Goal: Transaction & Acquisition: Download file/media

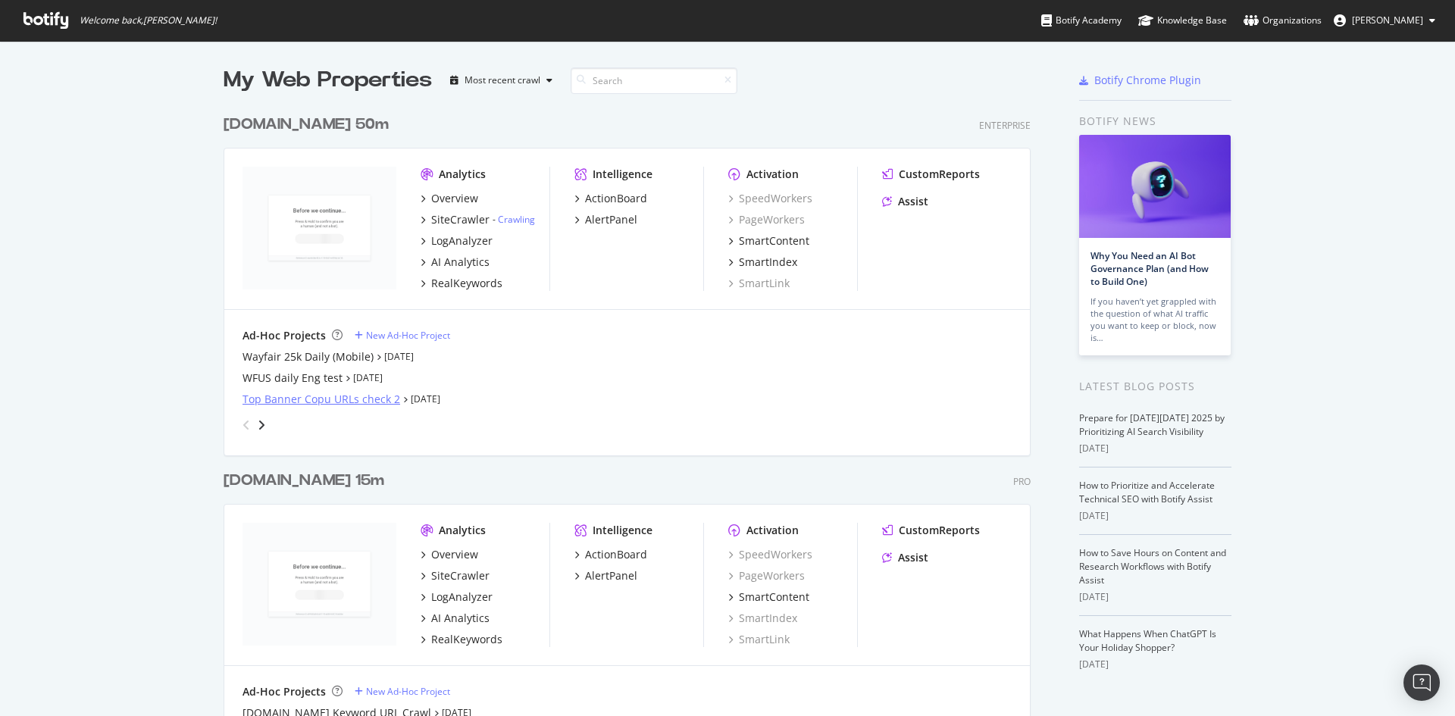
click at [322, 399] on div "Top Banner Copu URLs check 2" at bounding box center [322, 399] width 158 height 15
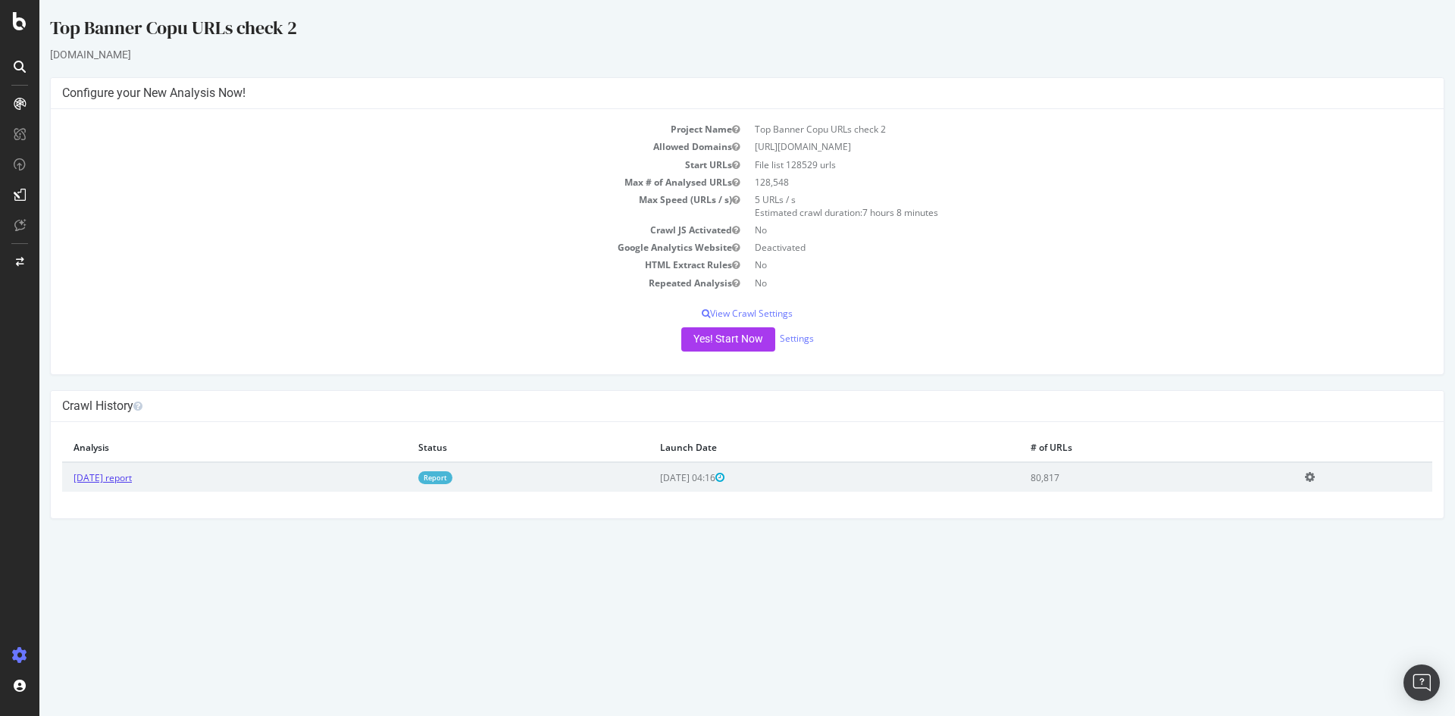
click at [99, 479] on link "2025 Oct. 8th report" at bounding box center [103, 477] width 58 height 13
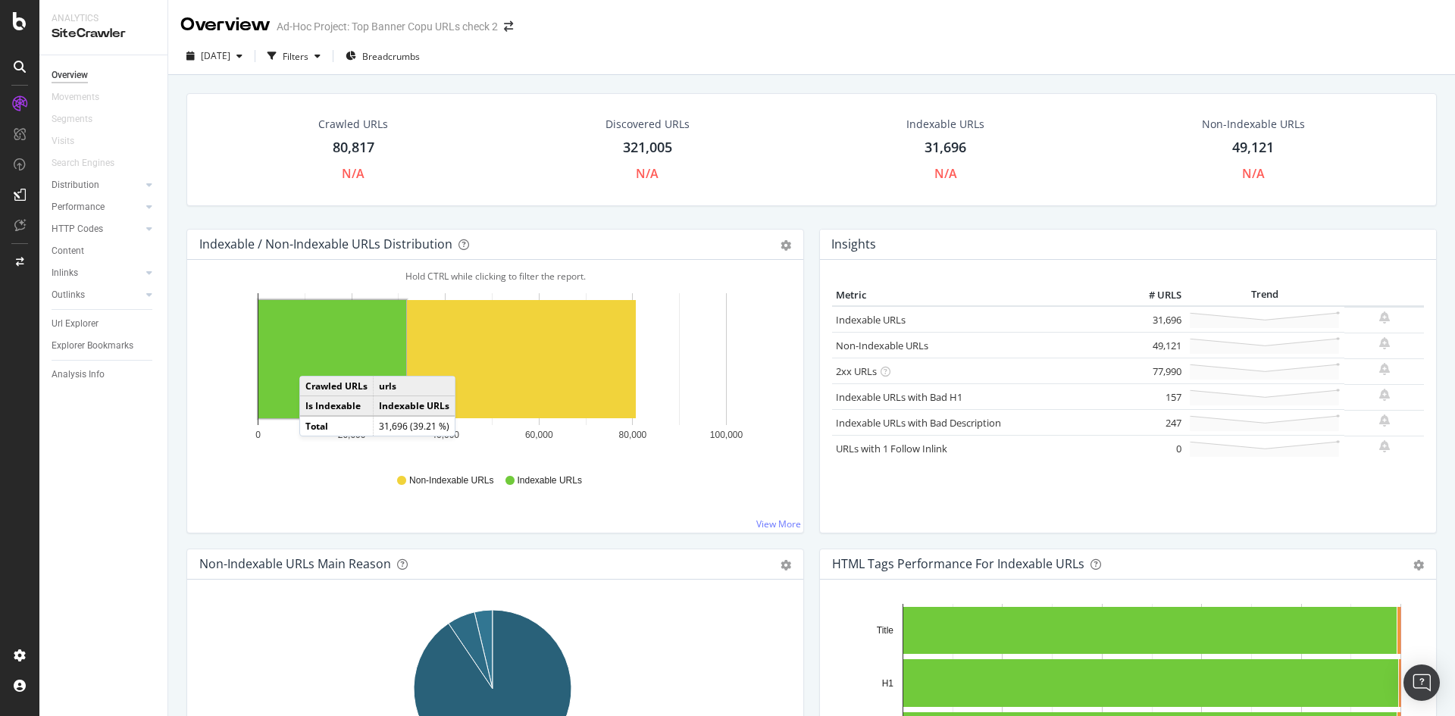
click at [315, 361] on rect "A chart." at bounding box center [332, 359] width 148 height 118
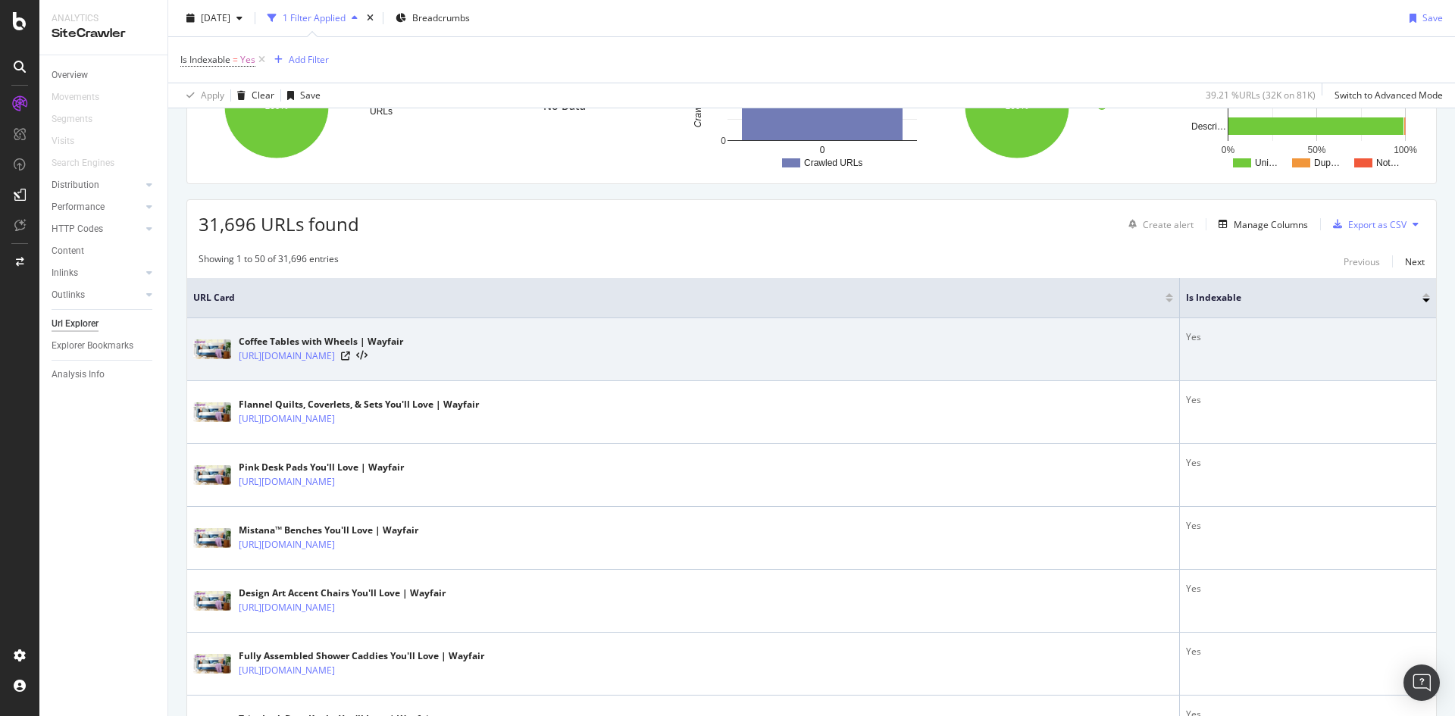
scroll to position [303, 0]
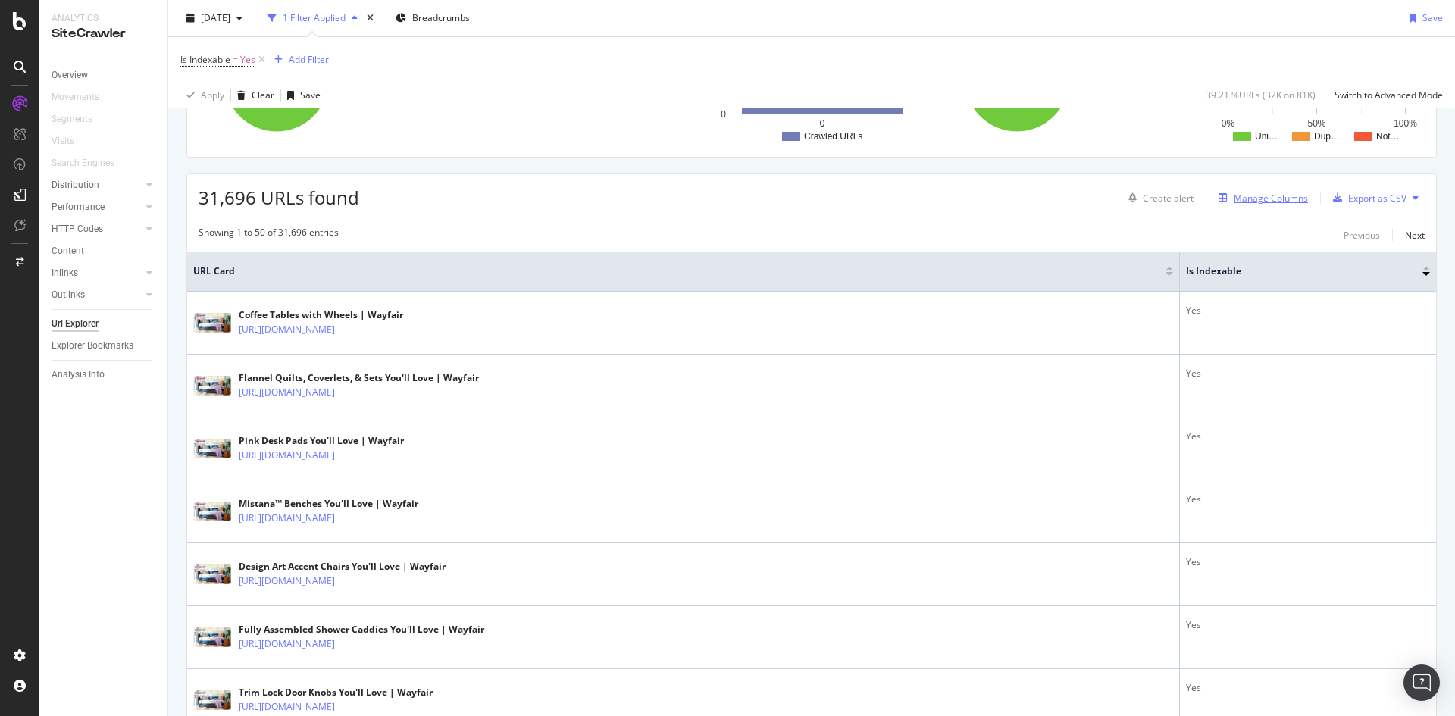
click at [1261, 202] on div "Manage Columns" at bounding box center [1271, 198] width 74 height 13
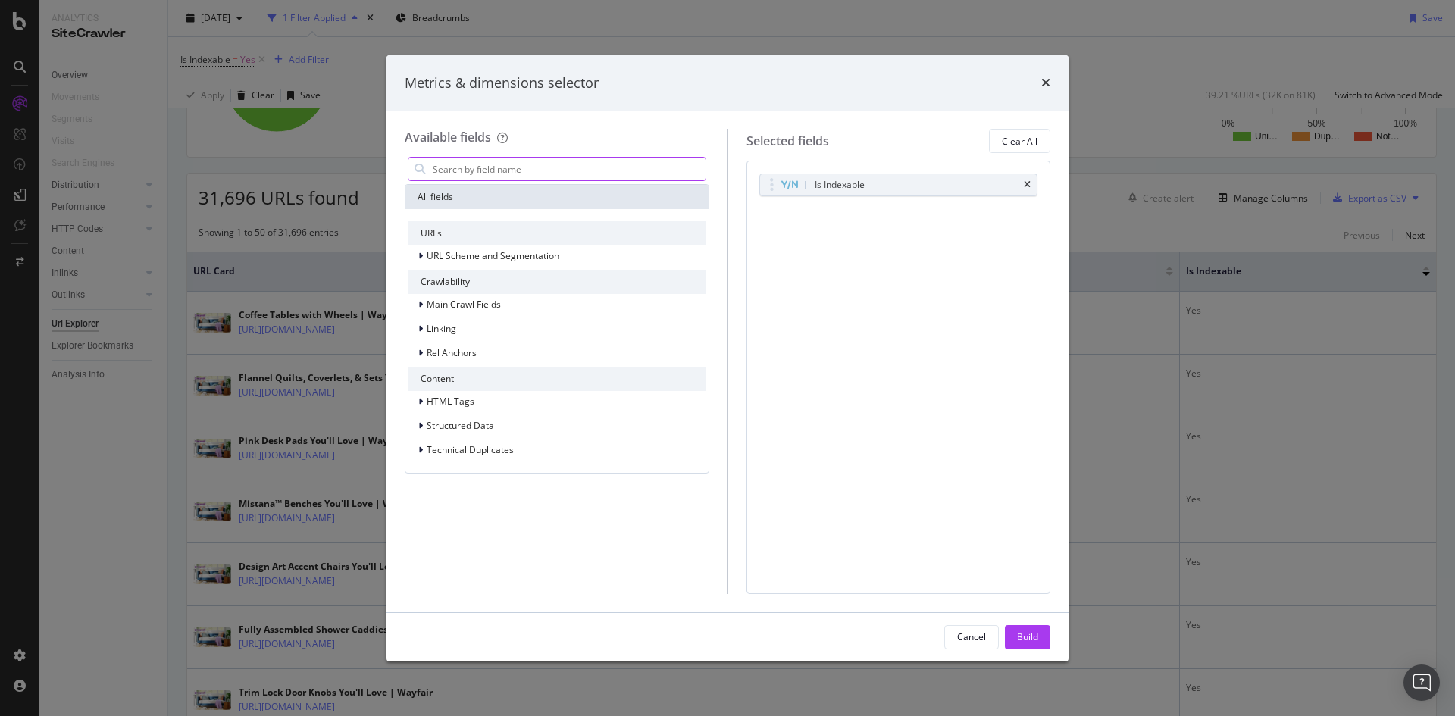
click at [559, 172] on input "modal" at bounding box center [568, 169] width 274 height 23
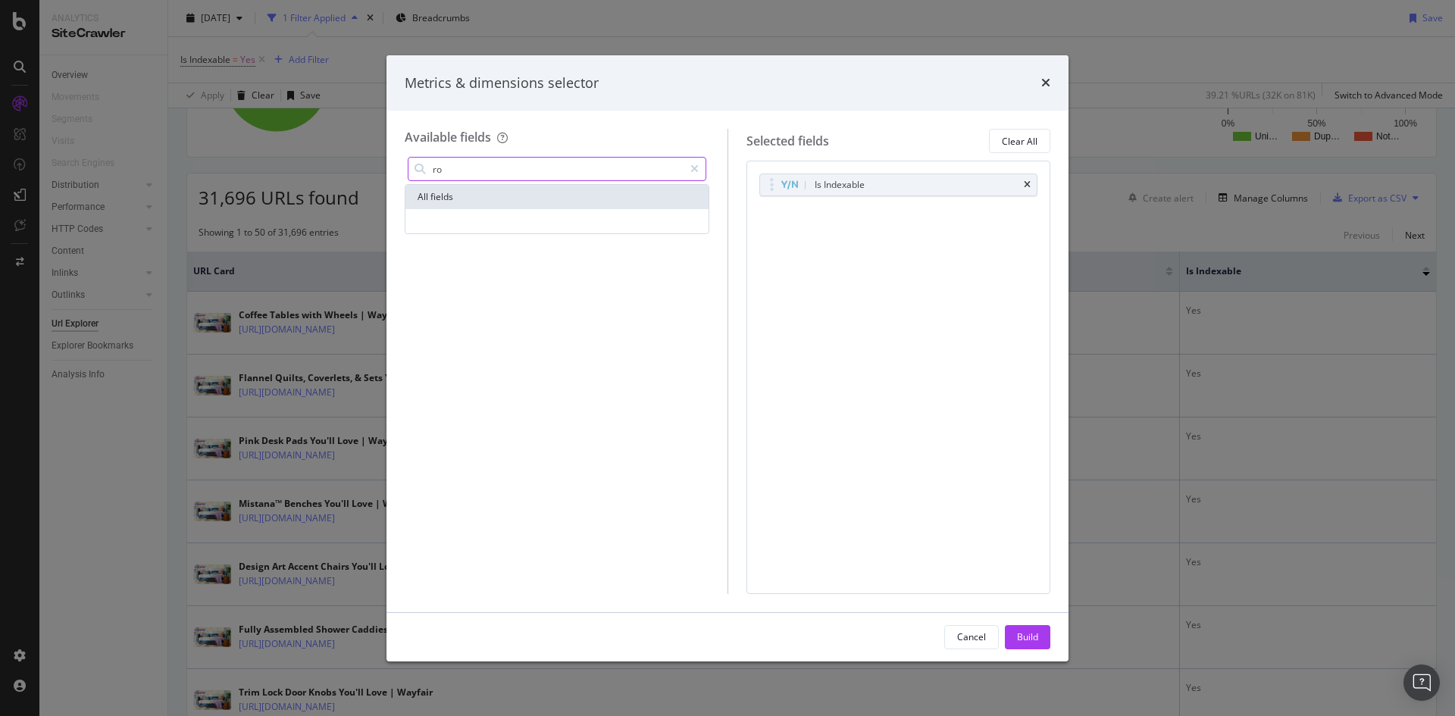
type input "r"
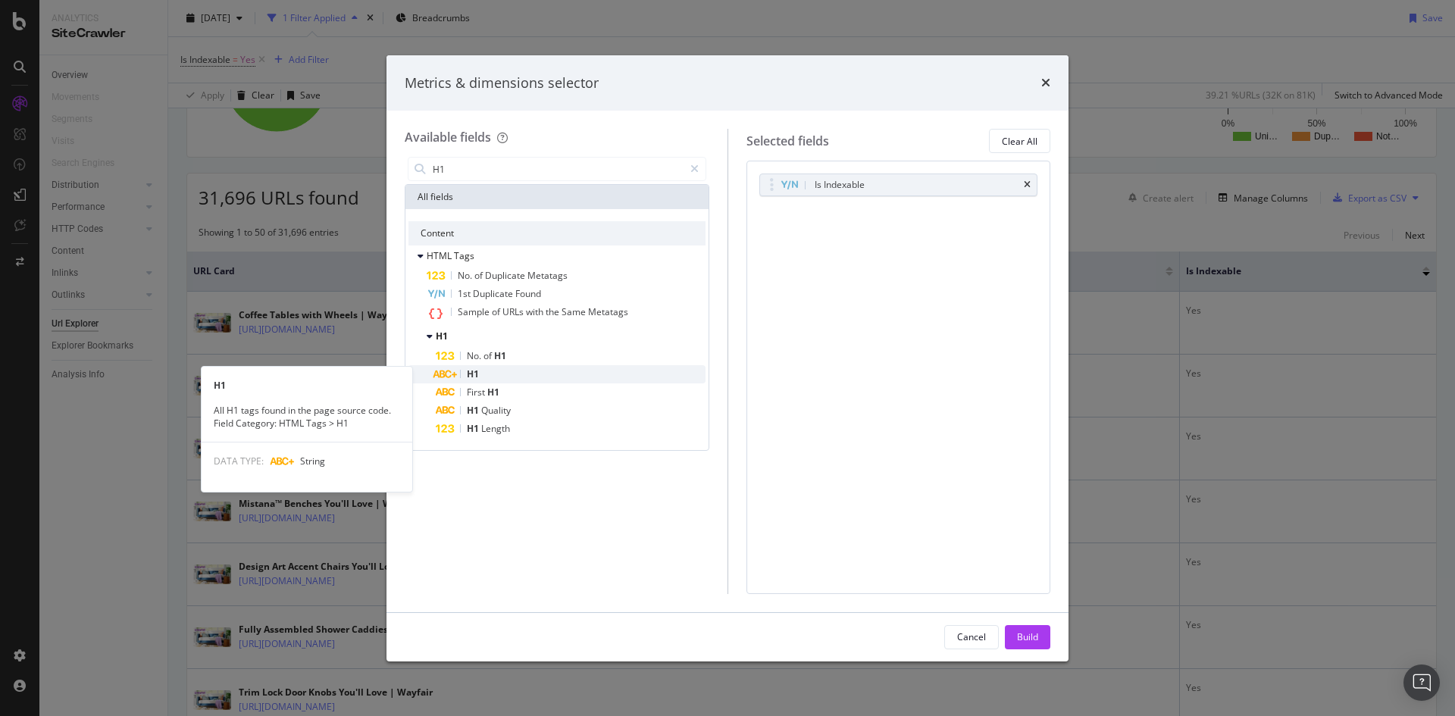
type input "H1"
click at [503, 375] on div "H1" at bounding box center [571, 374] width 270 height 18
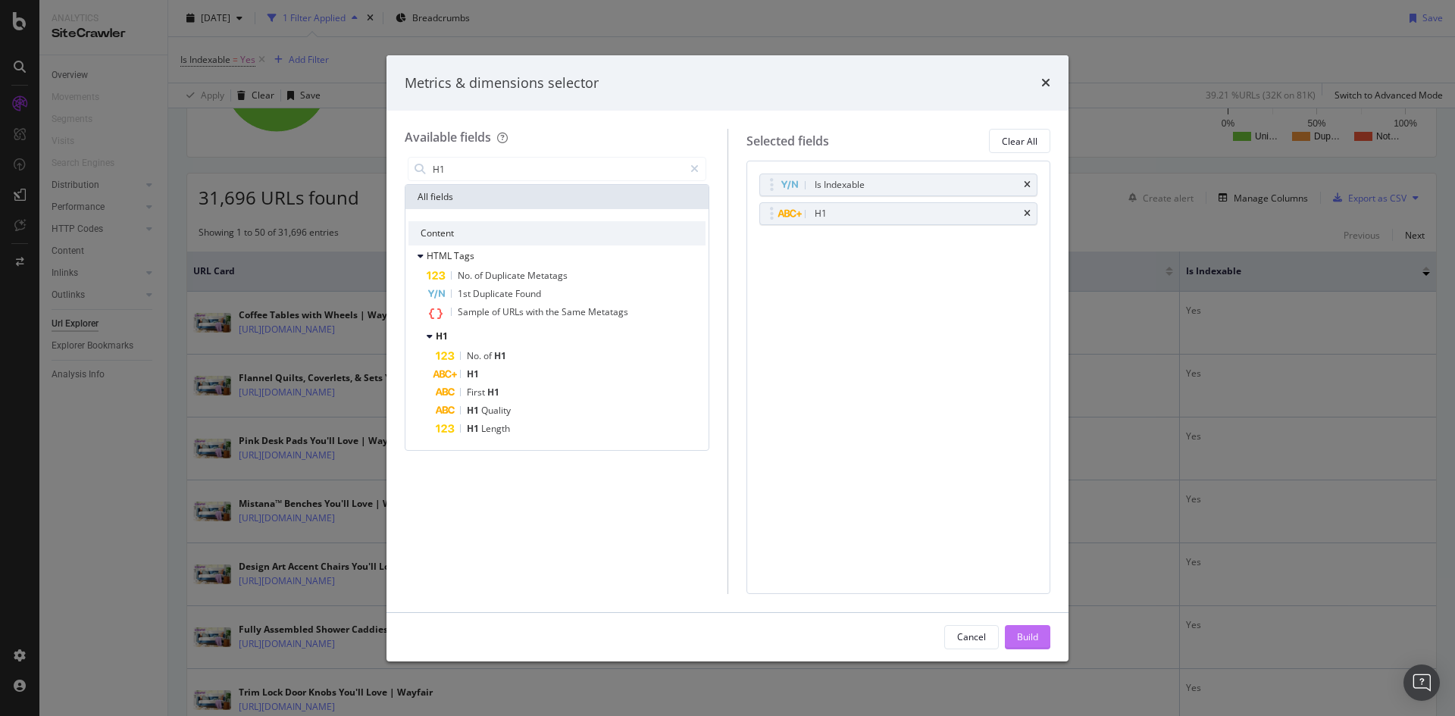
click at [1016, 638] on button "Build" at bounding box center [1027, 637] width 45 height 24
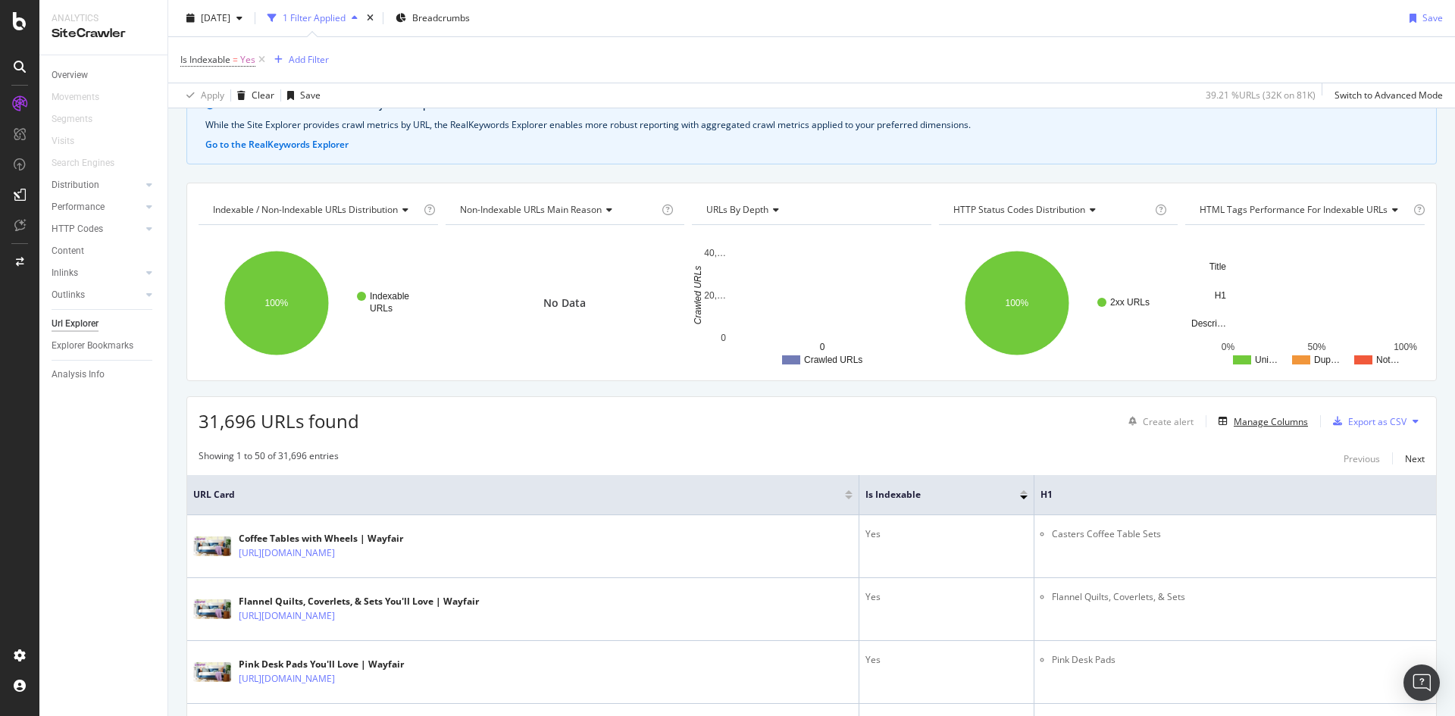
scroll to position [231, 0]
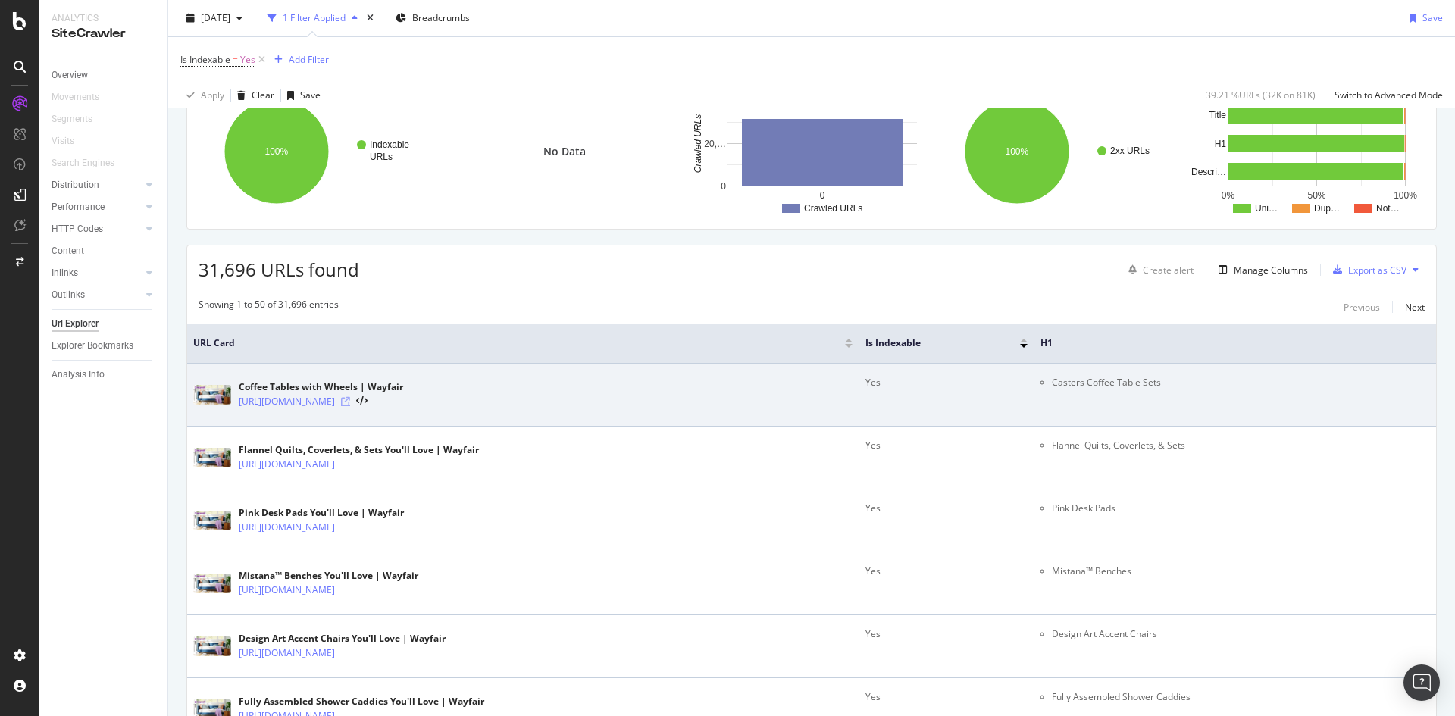
click at [350, 403] on icon at bounding box center [345, 401] width 9 height 9
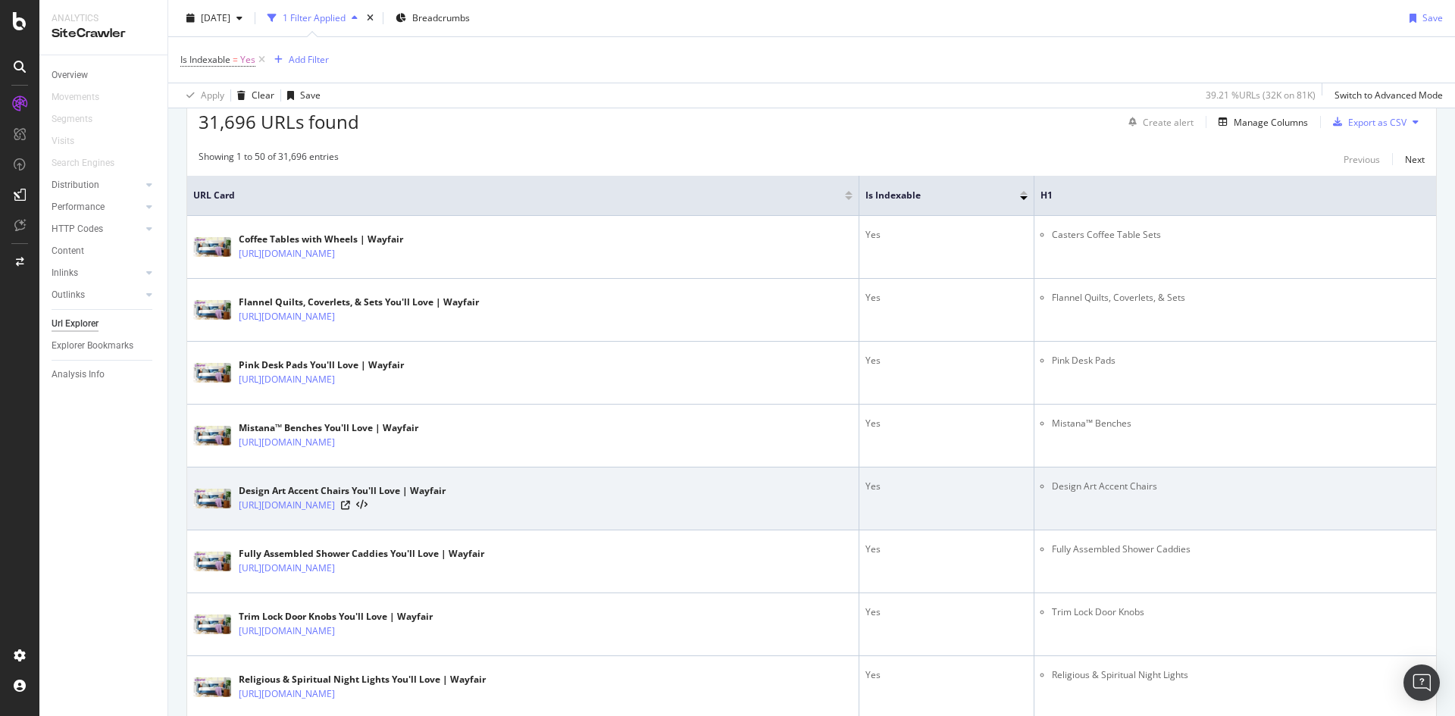
scroll to position [303, 0]
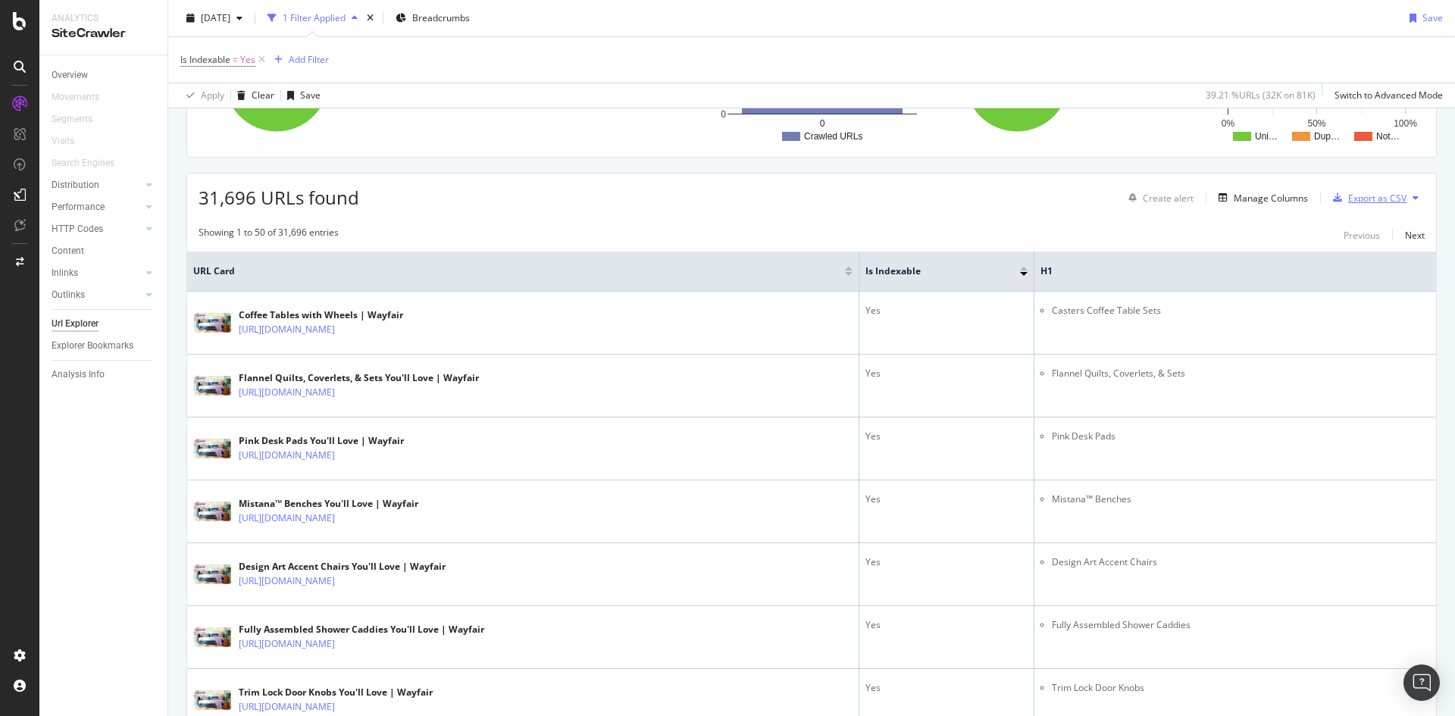
click at [1366, 202] on div "Export as CSV" at bounding box center [1378, 198] width 58 height 13
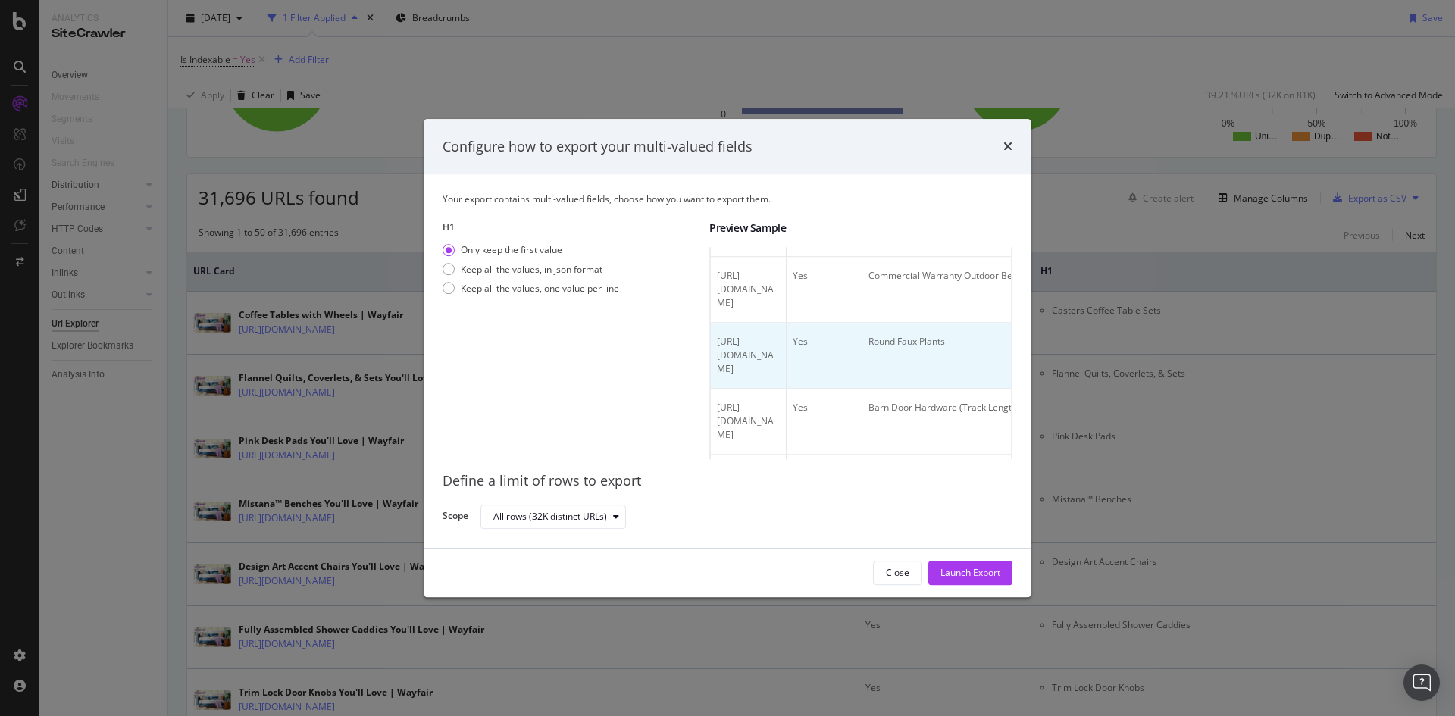
scroll to position [76, 0]
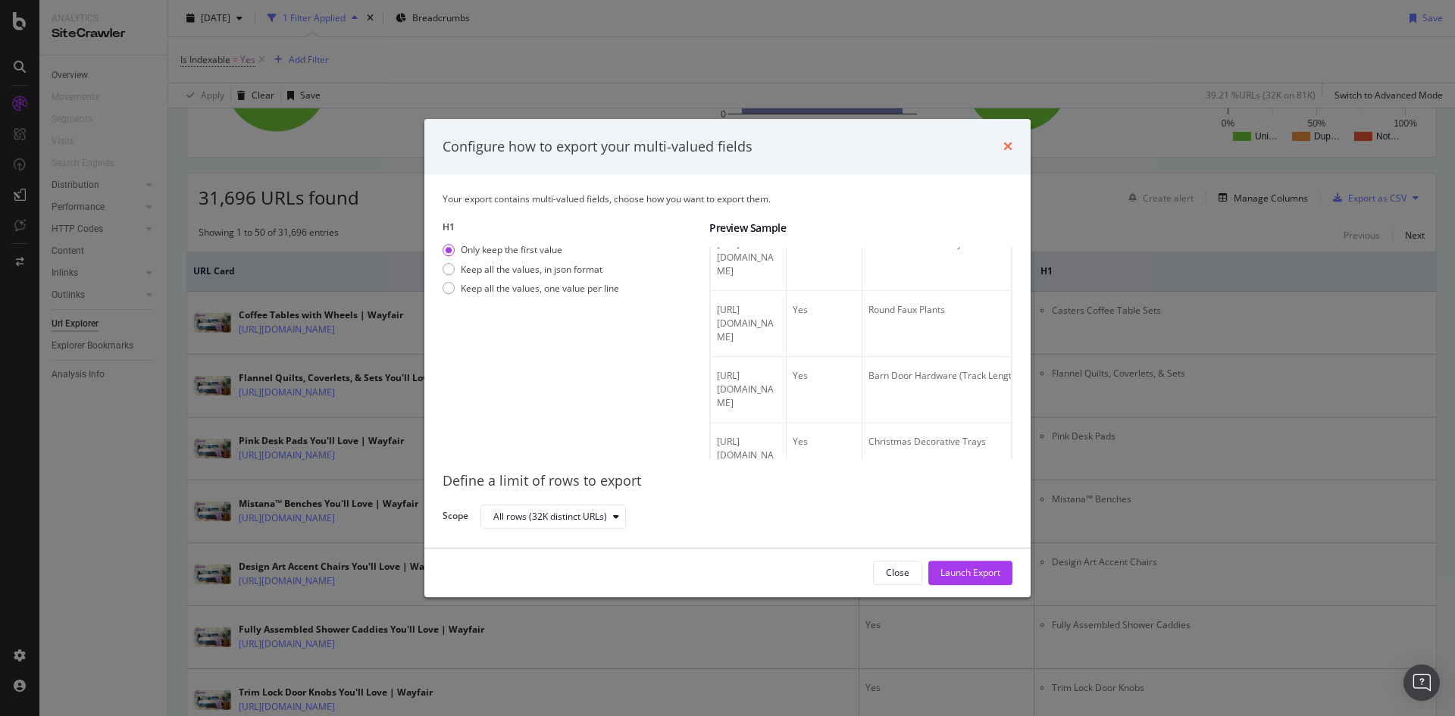
click at [1010, 151] on icon "times" at bounding box center [1008, 147] width 9 height 12
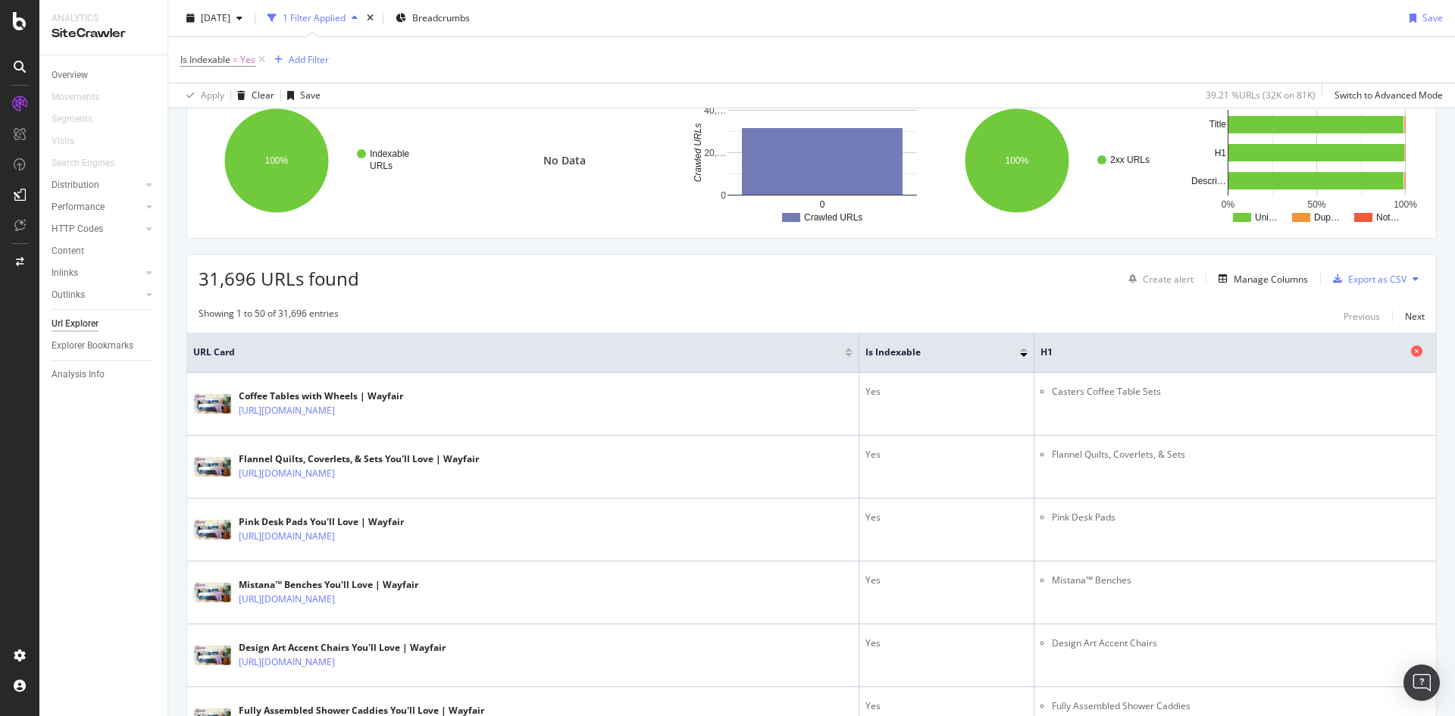
scroll to position [227, 0]
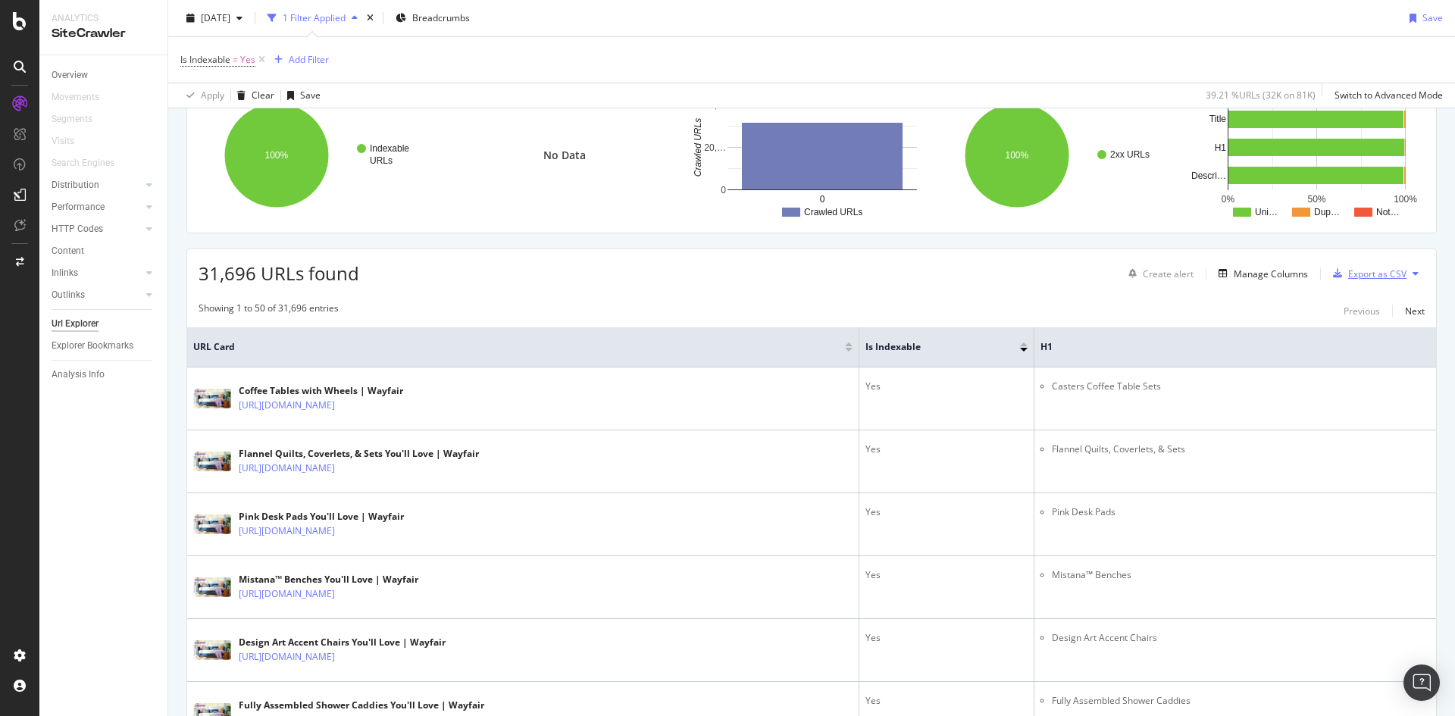
click at [1353, 274] on div "Export as CSV" at bounding box center [1378, 274] width 58 height 13
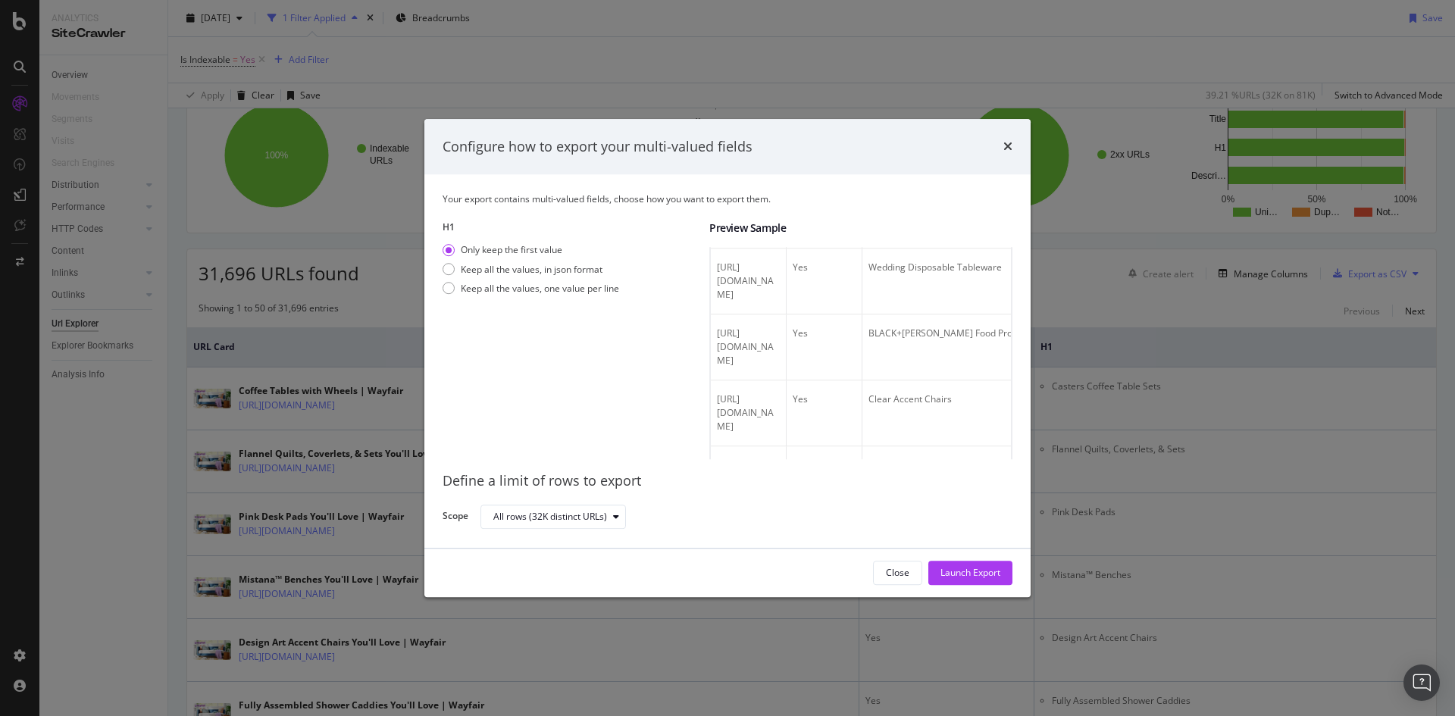
scroll to position [1668, 0]
click at [512, 278] on div "Only keep the first value Keep all the values, in json format Keep all the valu…" at bounding box center [531, 272] width 177 height 57
click at [508, 272] on div "Keep all the values, in json format" at bounding box center [532, 269] width 142 height 13
click at [509, 287] on div "Keep all the values, one value per line" at bounding box center [540, 288] width 158 height 13
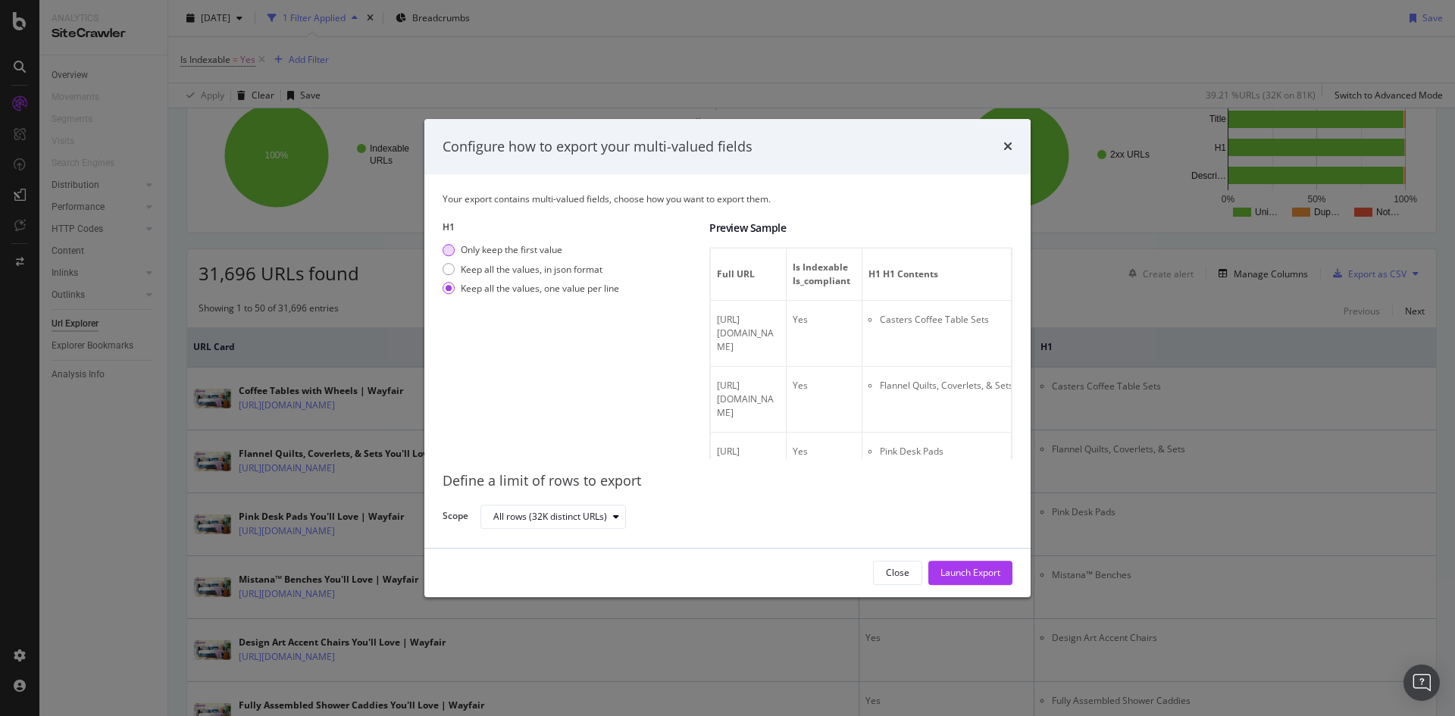
click at [530, 249] on div "Only keep the first value" at bounding box center [512, 250] width 102 height 13
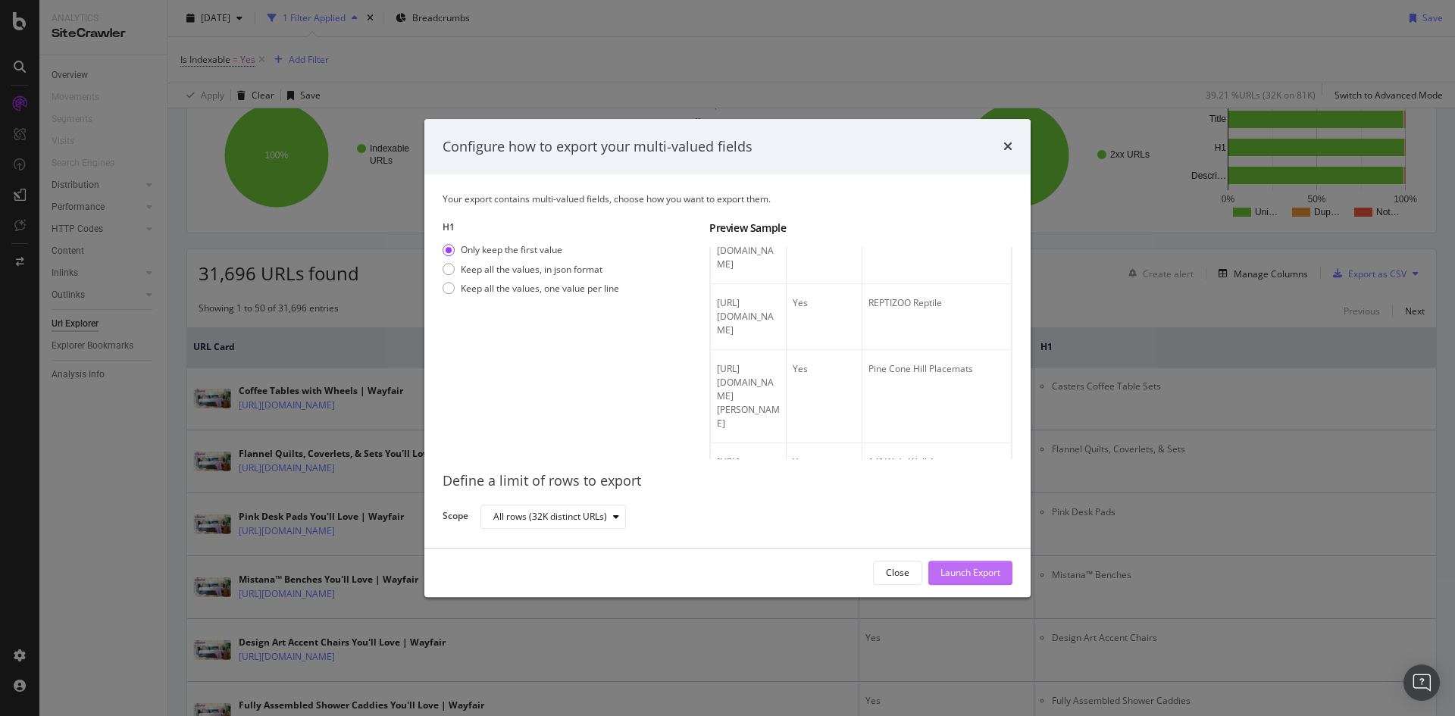
click at [961, 572] on div "Launch Export" at bounding box center [971, 573] width 60 height 13
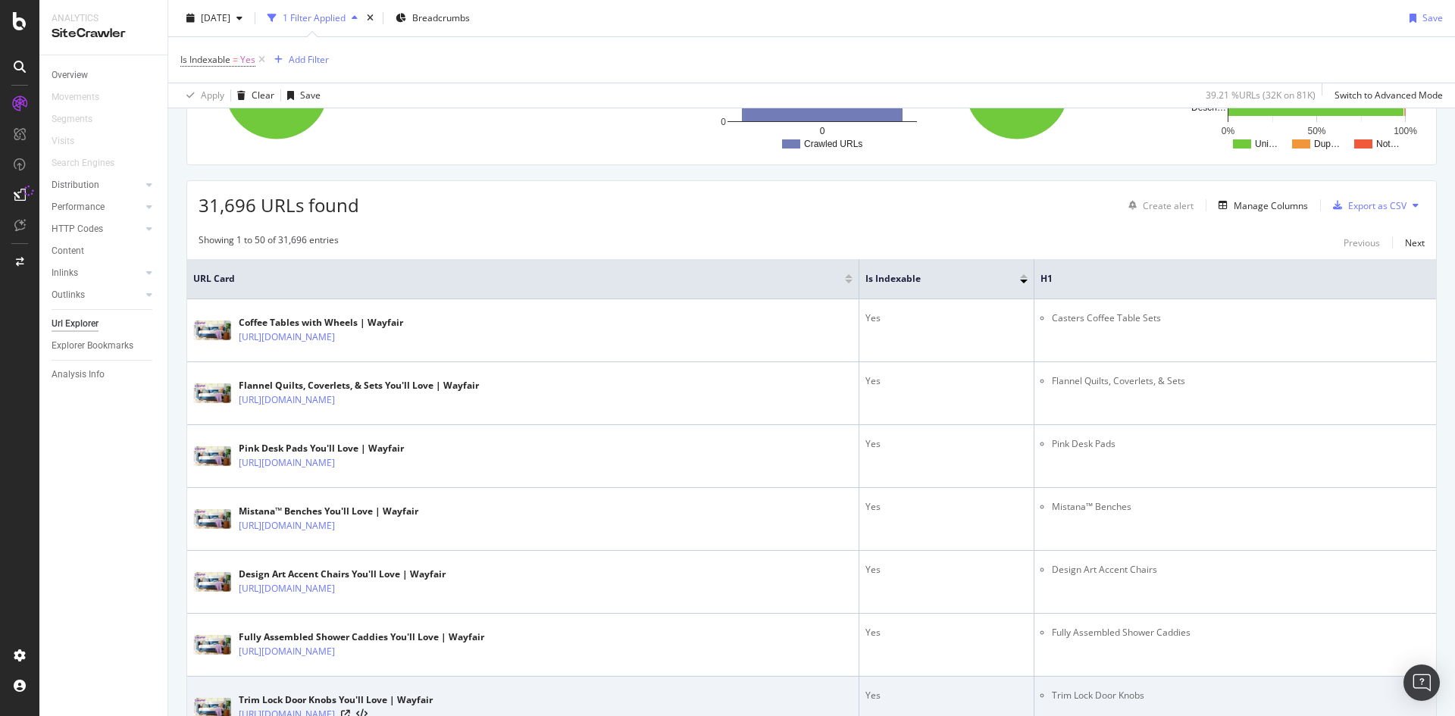
scroll to position [455, 0]
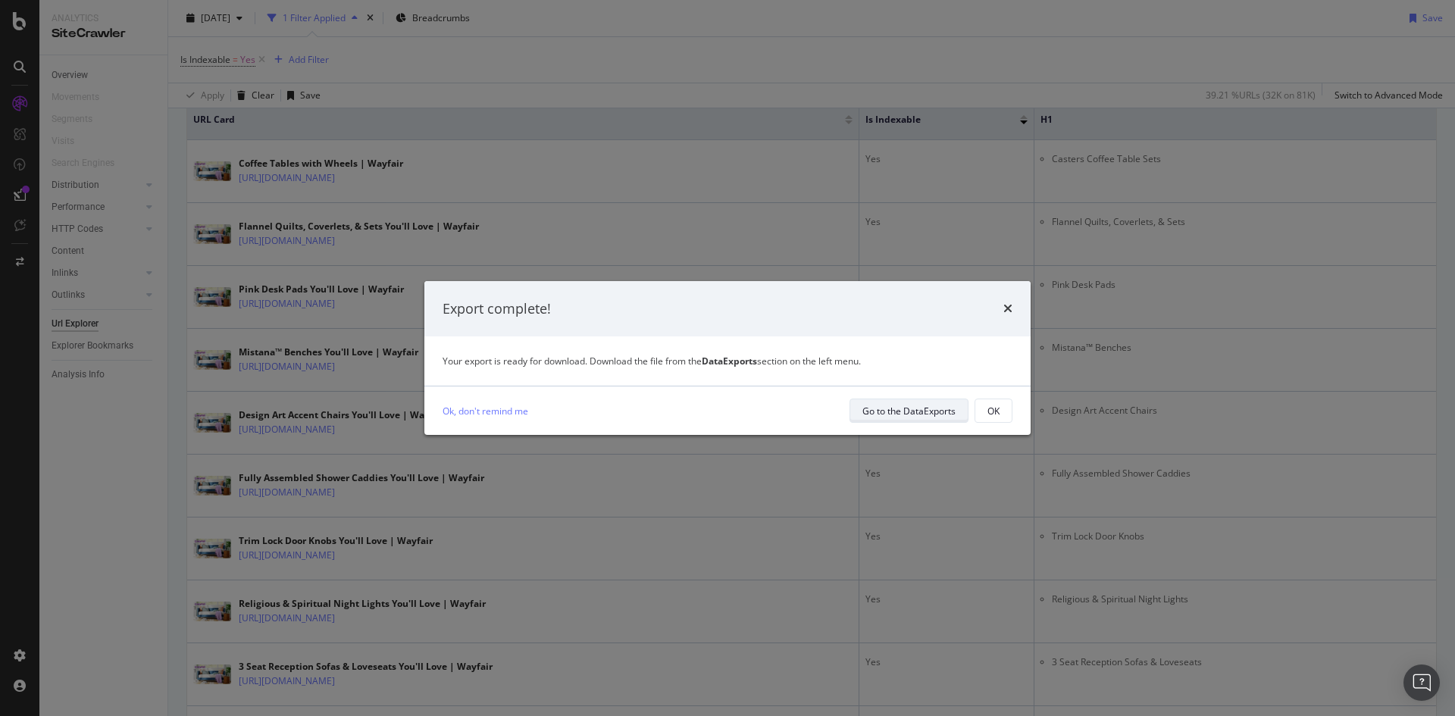
click at [922, 415] on div "Go to the DataExports" at bounding box center [909, 411] width 93 height 13
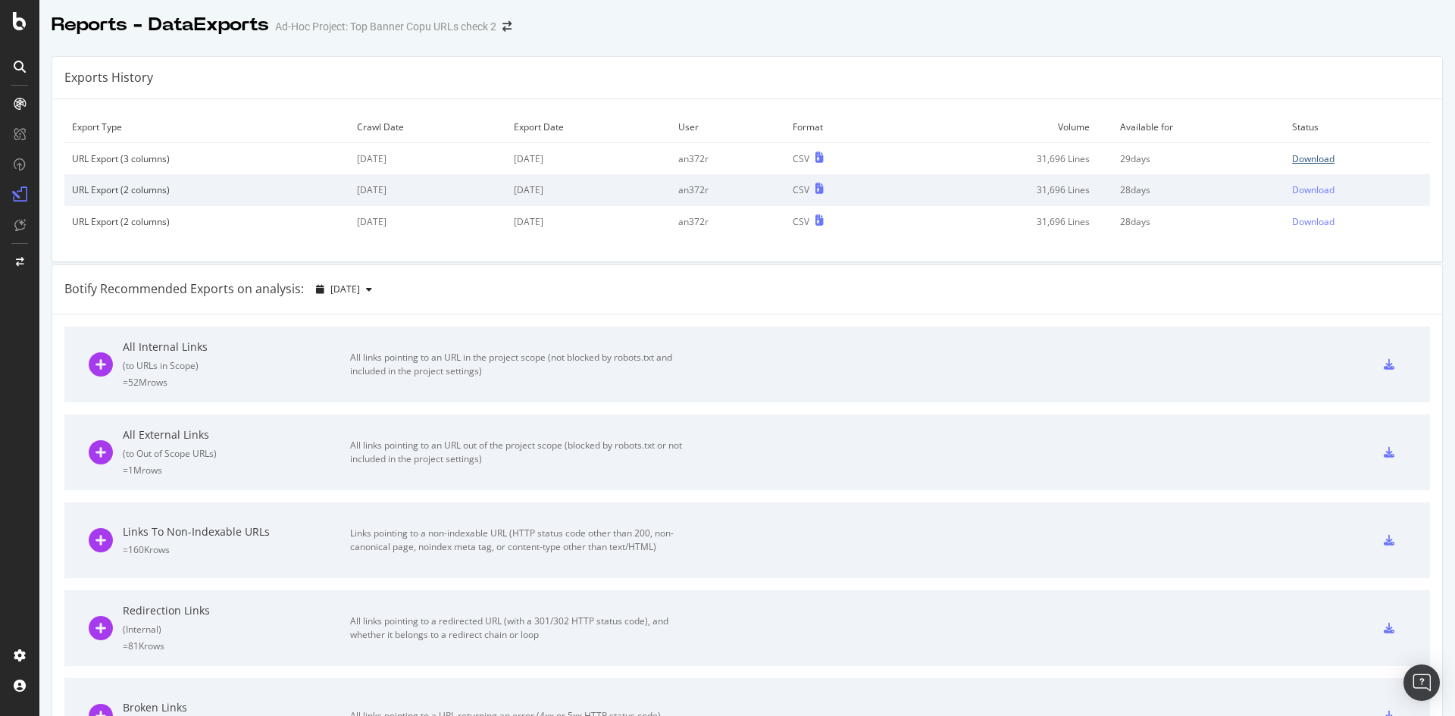
click at [1292, 156] on div "Download" at bounding box center [1313, 158] width 42 height 13
click at [1006, 36] on div "Reports - DataExports Ad-Hoc Project: Top Banner Copu URLs check 2" at bounding box center [747, 19] width 1416 height 38
click at [17, 26] on icon at bounding box center [20, 21] width 14 height 18
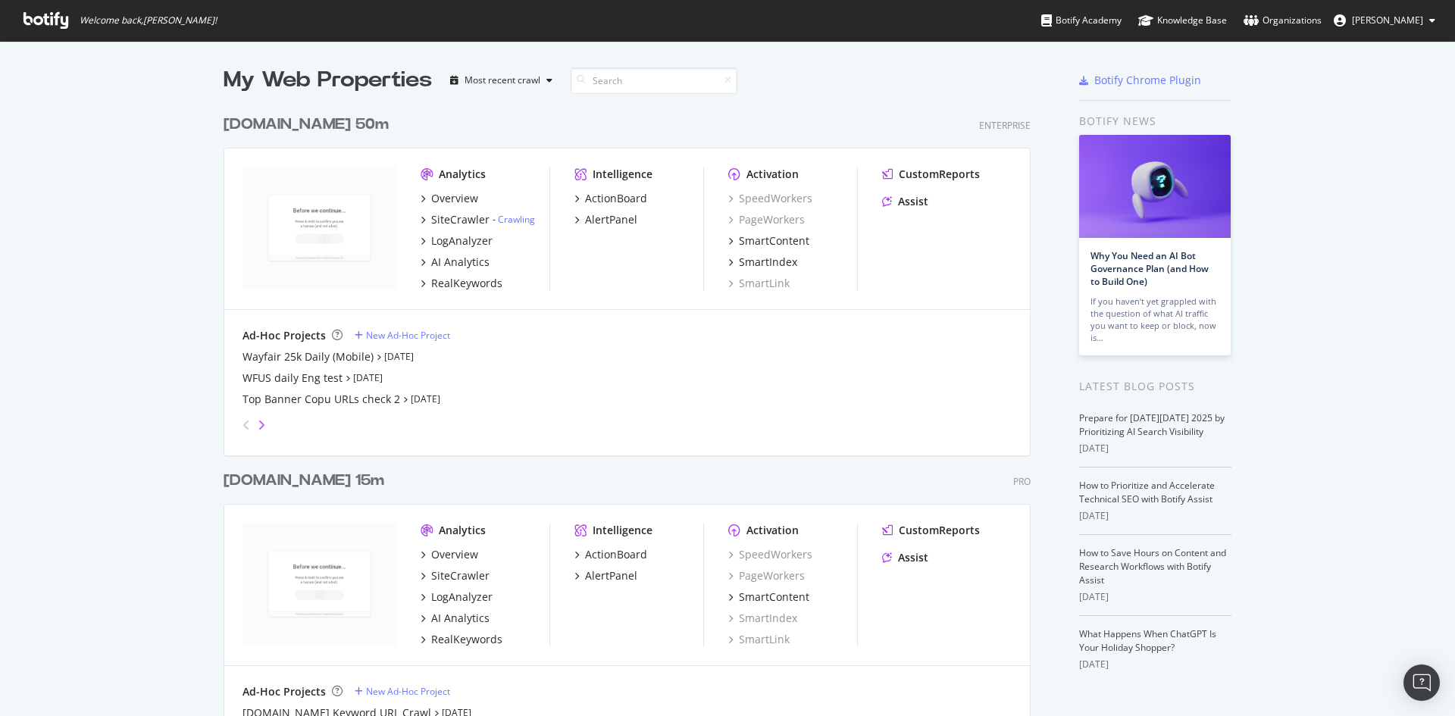
click at [258, 421] on icon "angle-right" at bounding box center [262, 425] width 8 height 12
click at [318, 362] on div "WFUS Top Banner Copy Check" at bounding box center [319, 356] width 152 height 15
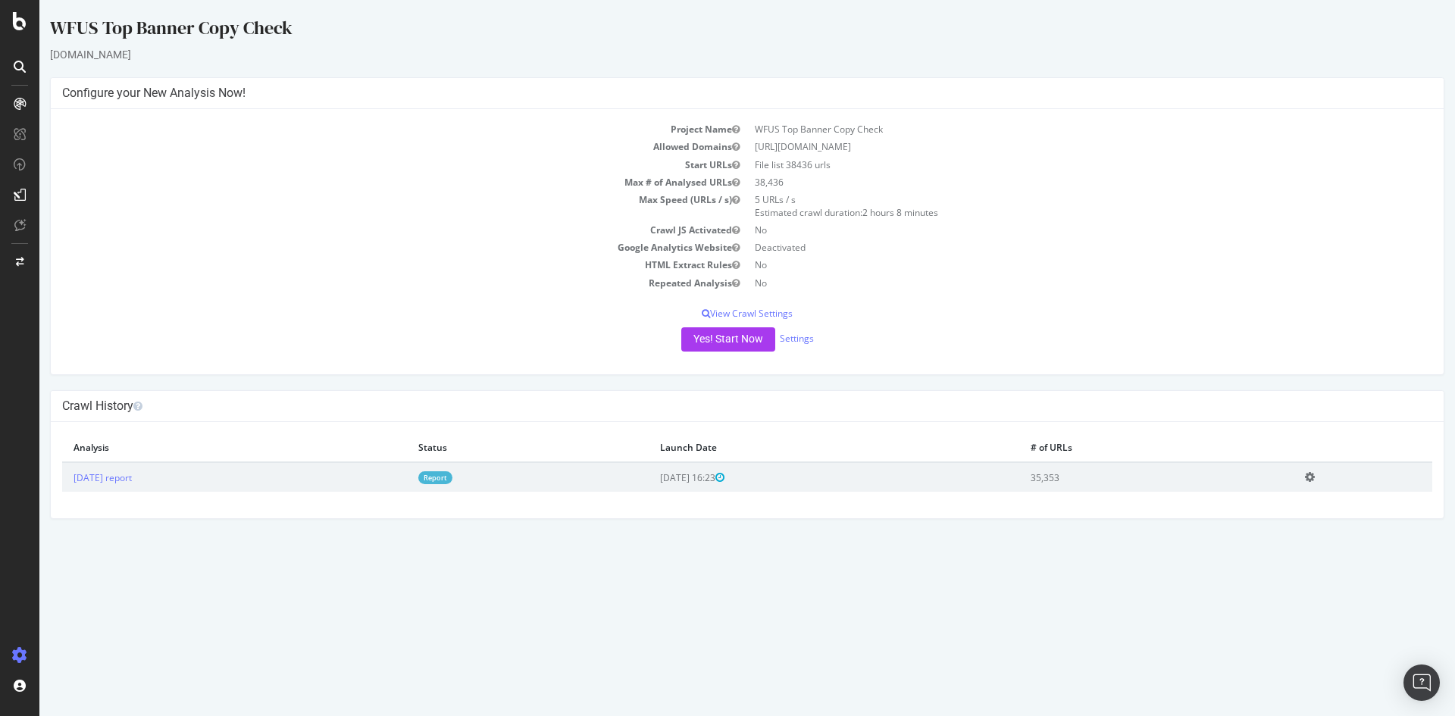
click at [453, 476] on link "Report" at bounding box center [435, 477] width 34 height 13
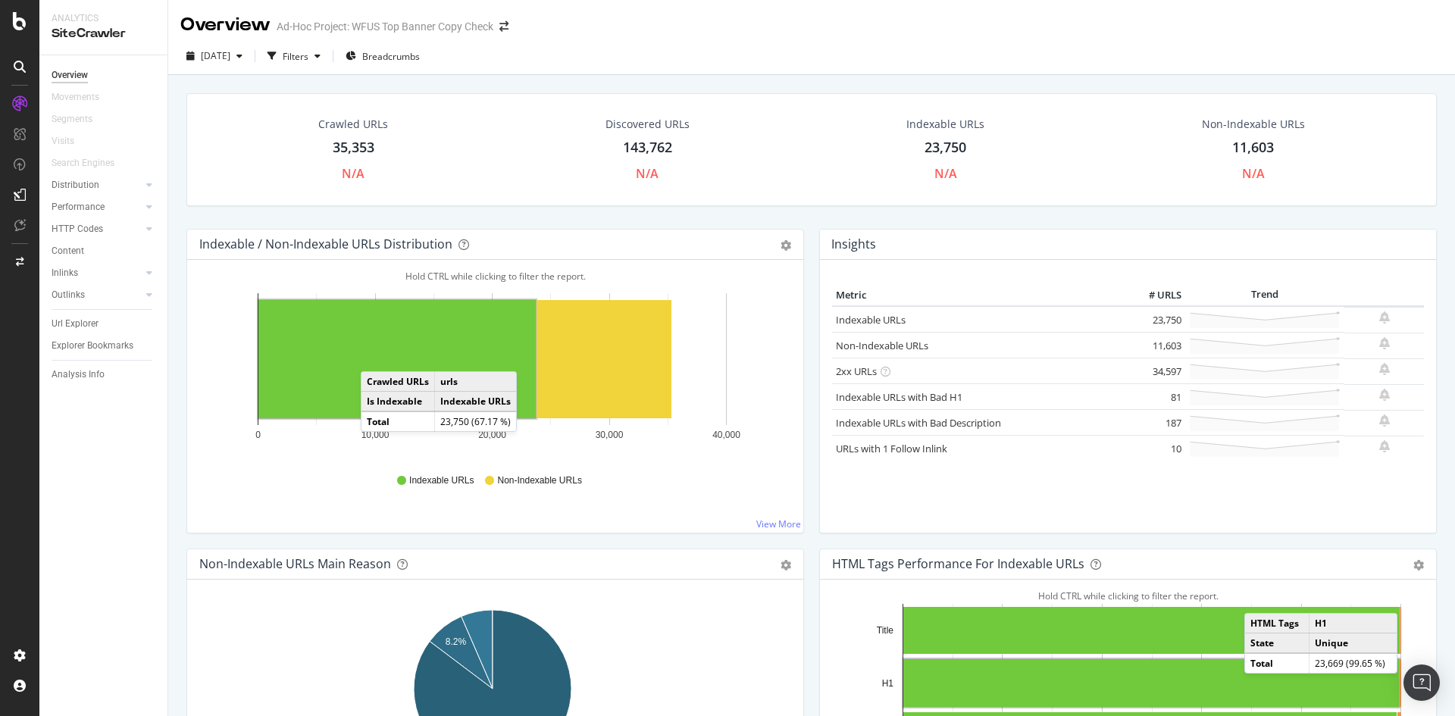
click at [376, 356] on rect "A chart." at bounding box center [396, 359] width 277 height 118
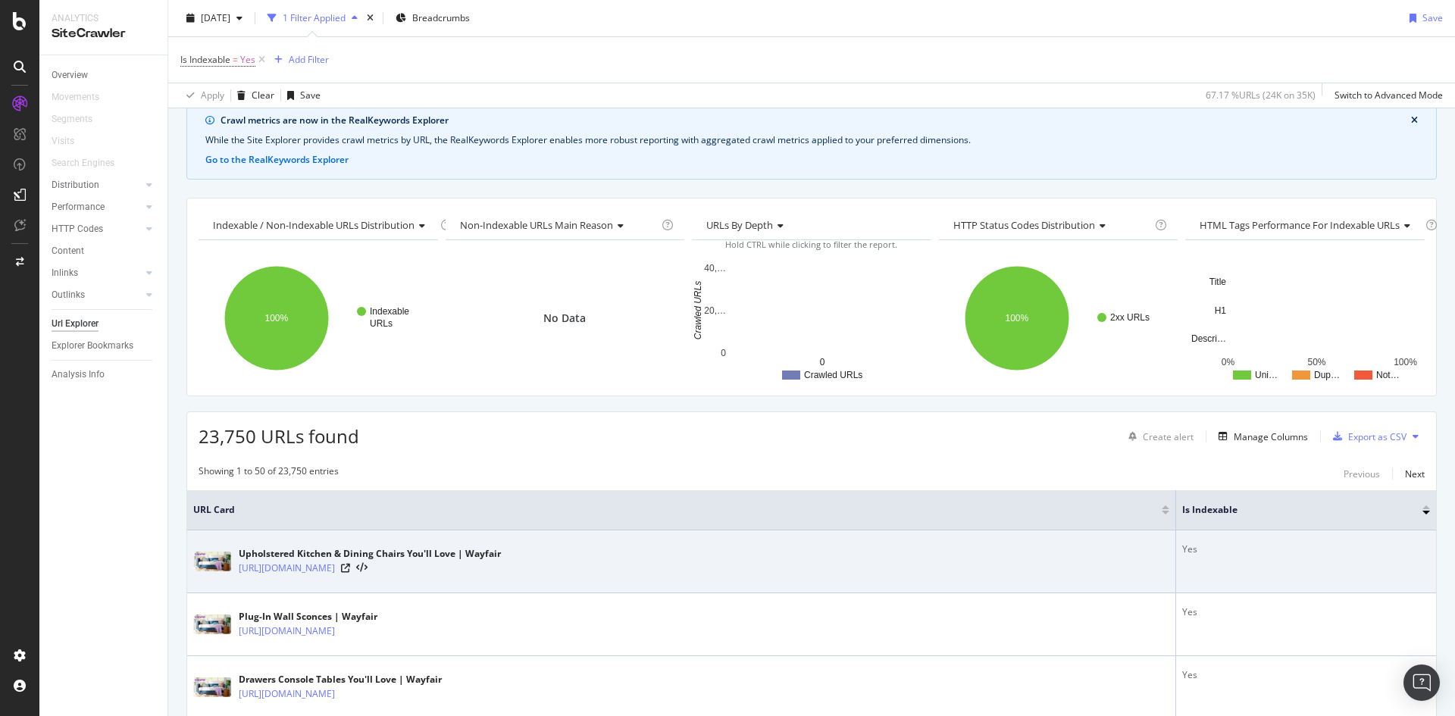
scroll to position [152, 0]
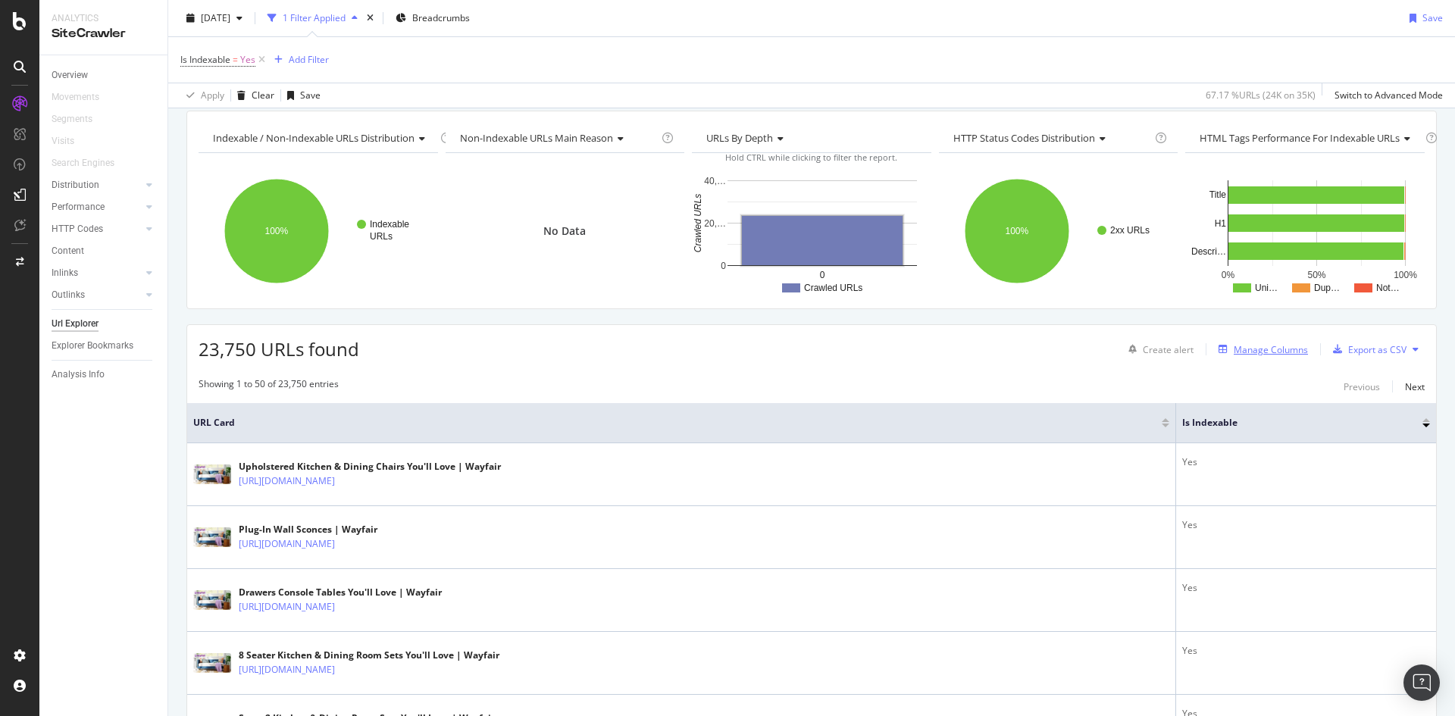
click at [1263, 352] on div "Manage Columns" at bounding box center [1271, 349] width 74 height 13
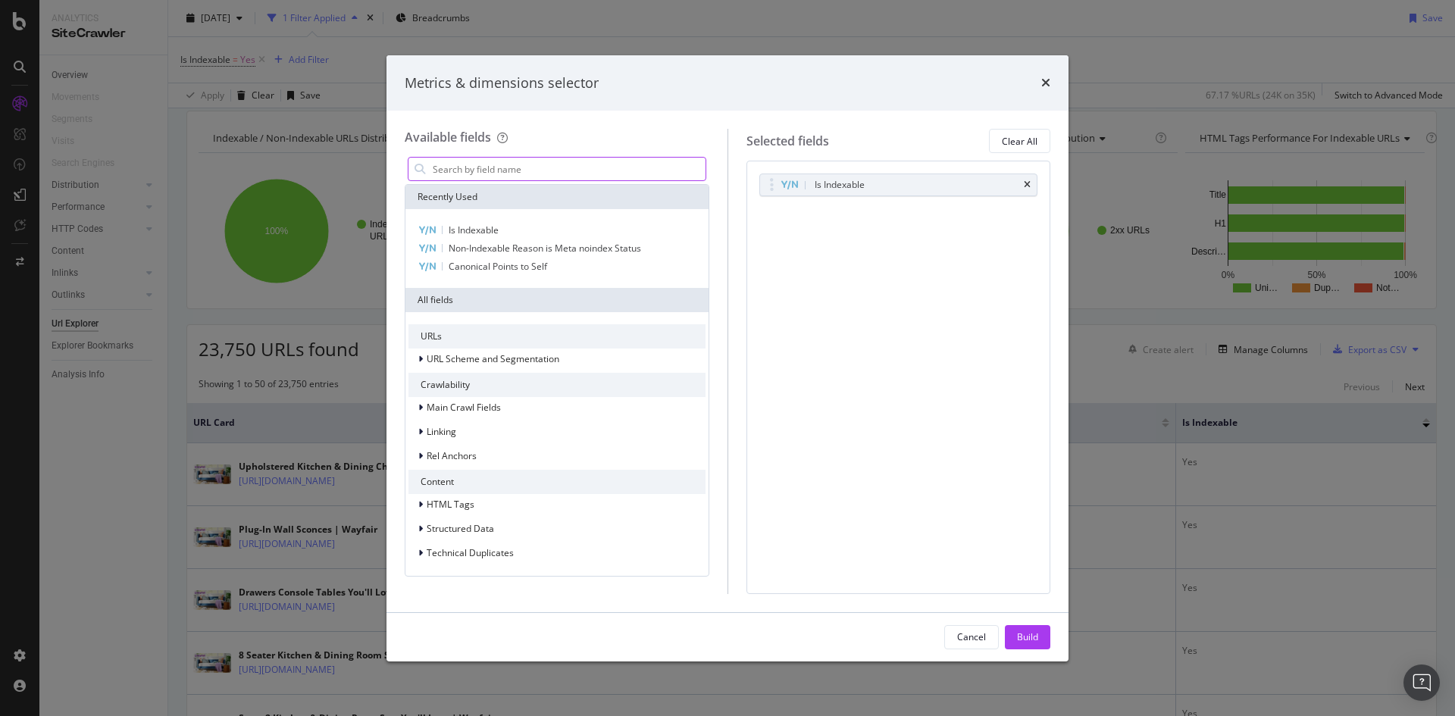
click at [578, 171] on input "modal" at bounding box center [568, 169] width 274 height 23
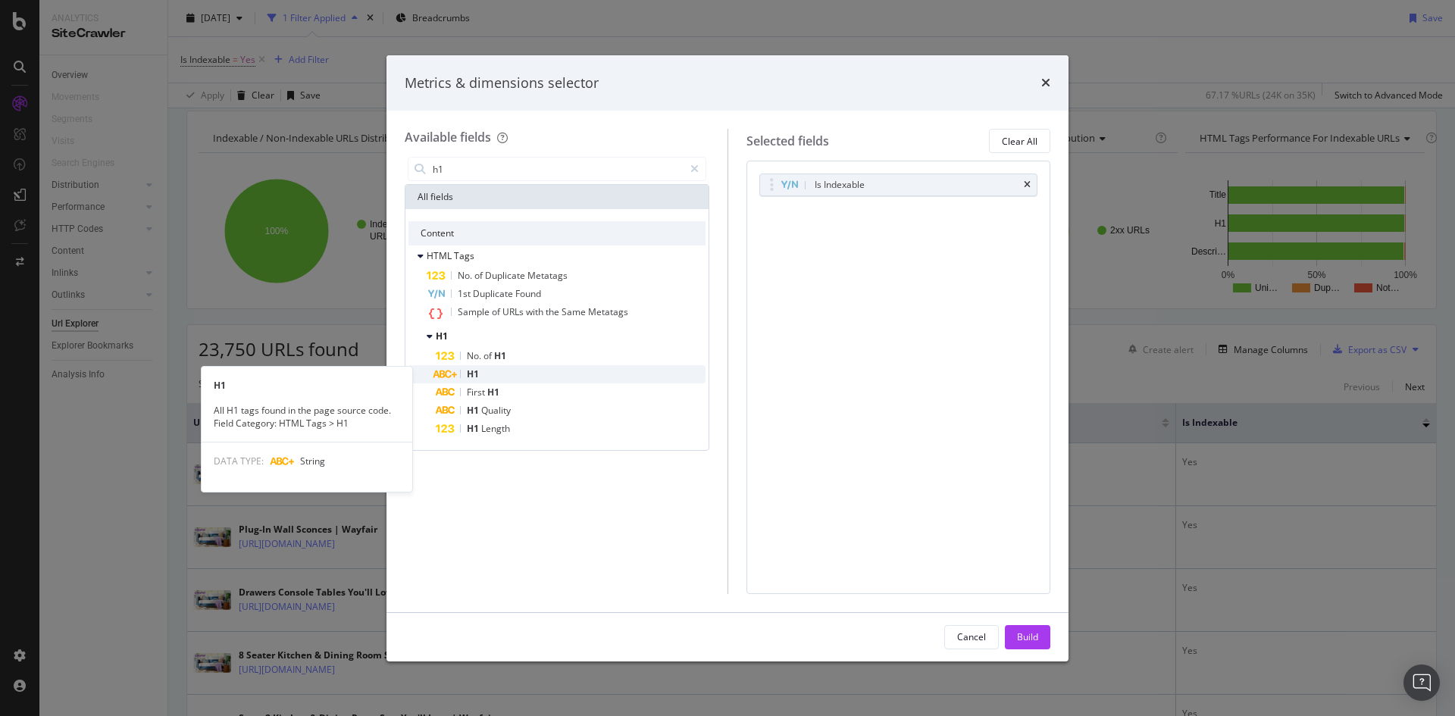
type input "h1"
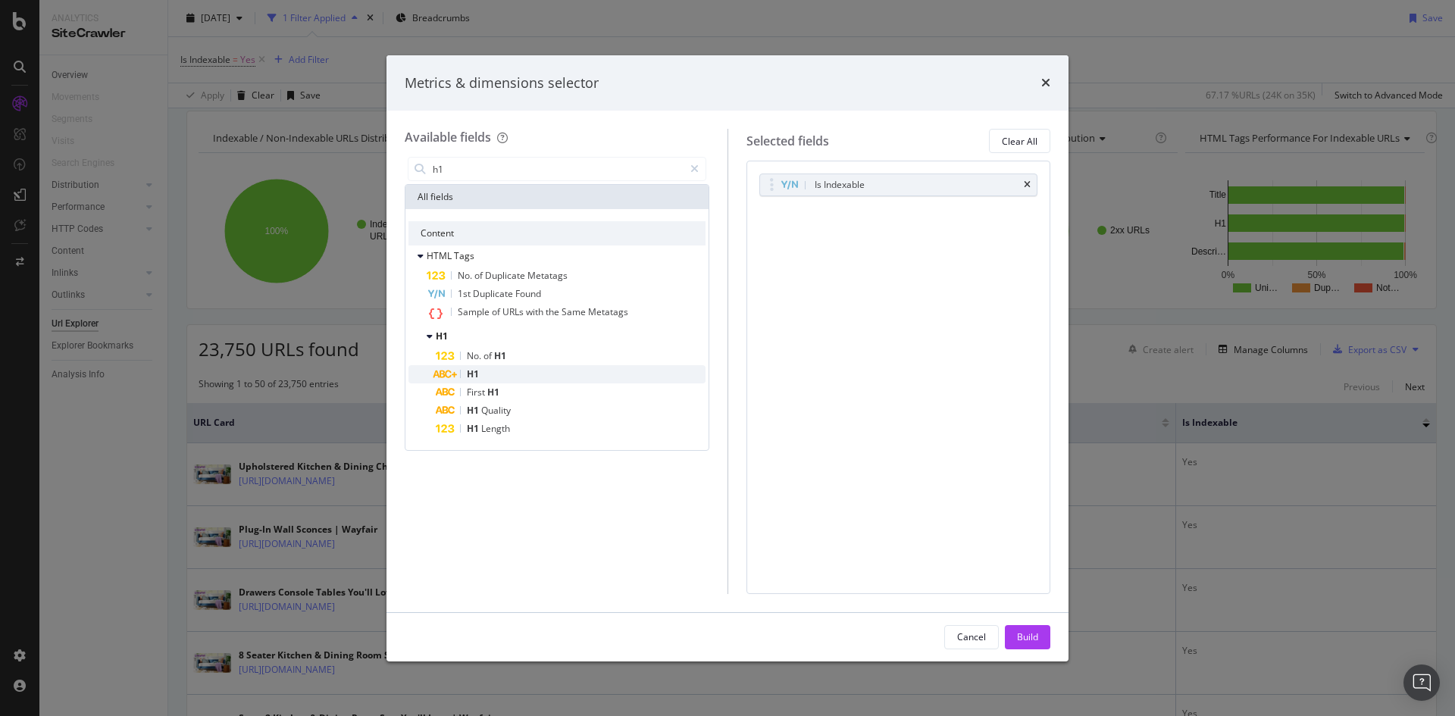
click at [522, 374] on div "H1" at bounding box center [571, 374] width 270 height 18
click at [1032, 634] on div "Build" at bounding box center [1027, 637] width 21 height 13
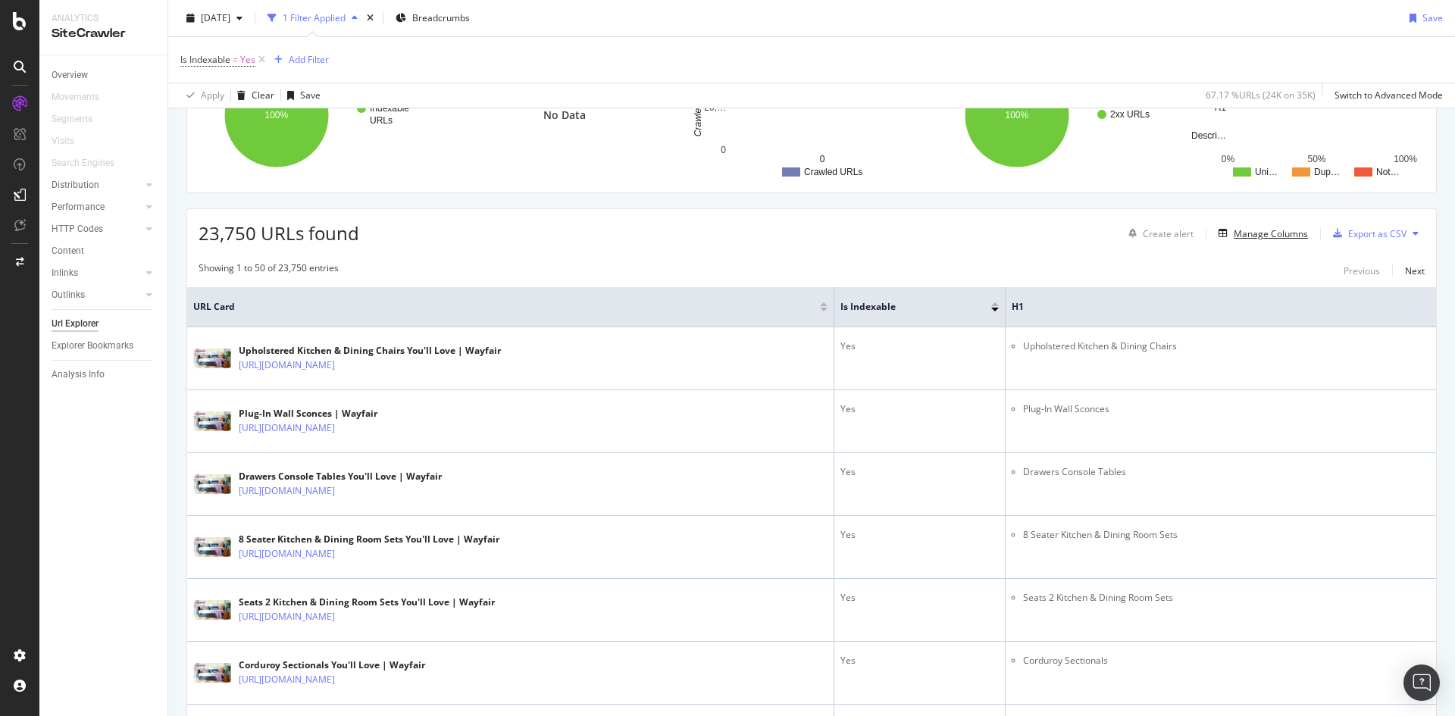
scroll to position [116, 0]
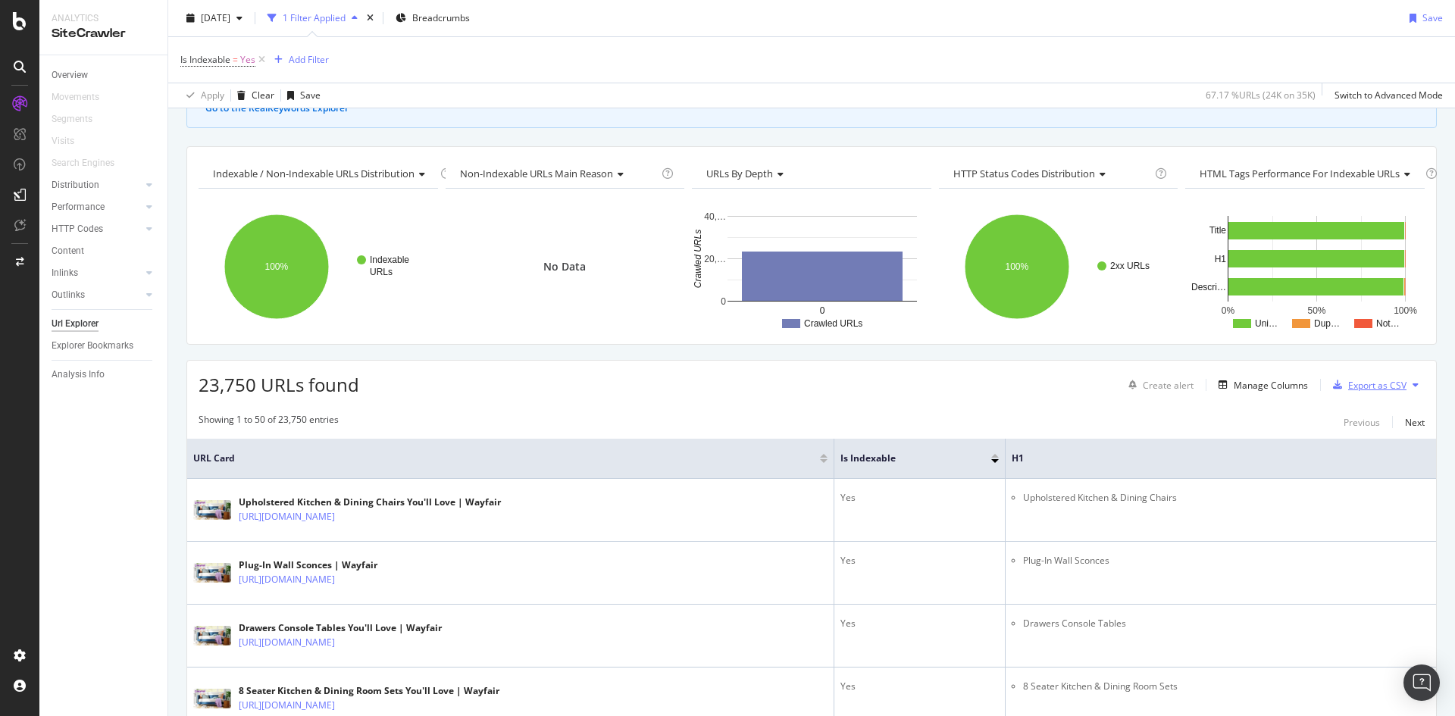
click at [1369, 388] on div "Export as CSV" at bounding box center [1378, 385] width 58 height 13
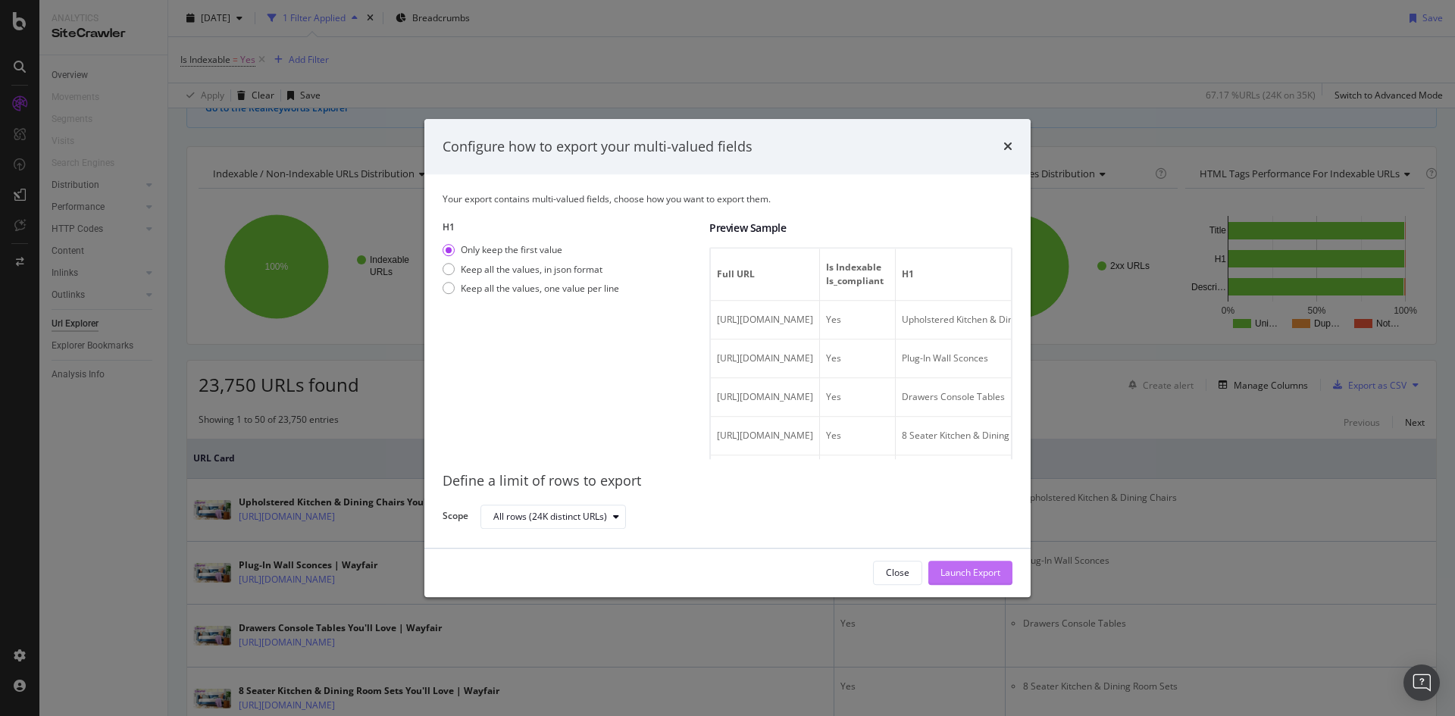
click at [975, 567] on div "Launch Export" at bounding box center [971, 573] width 60 height 13
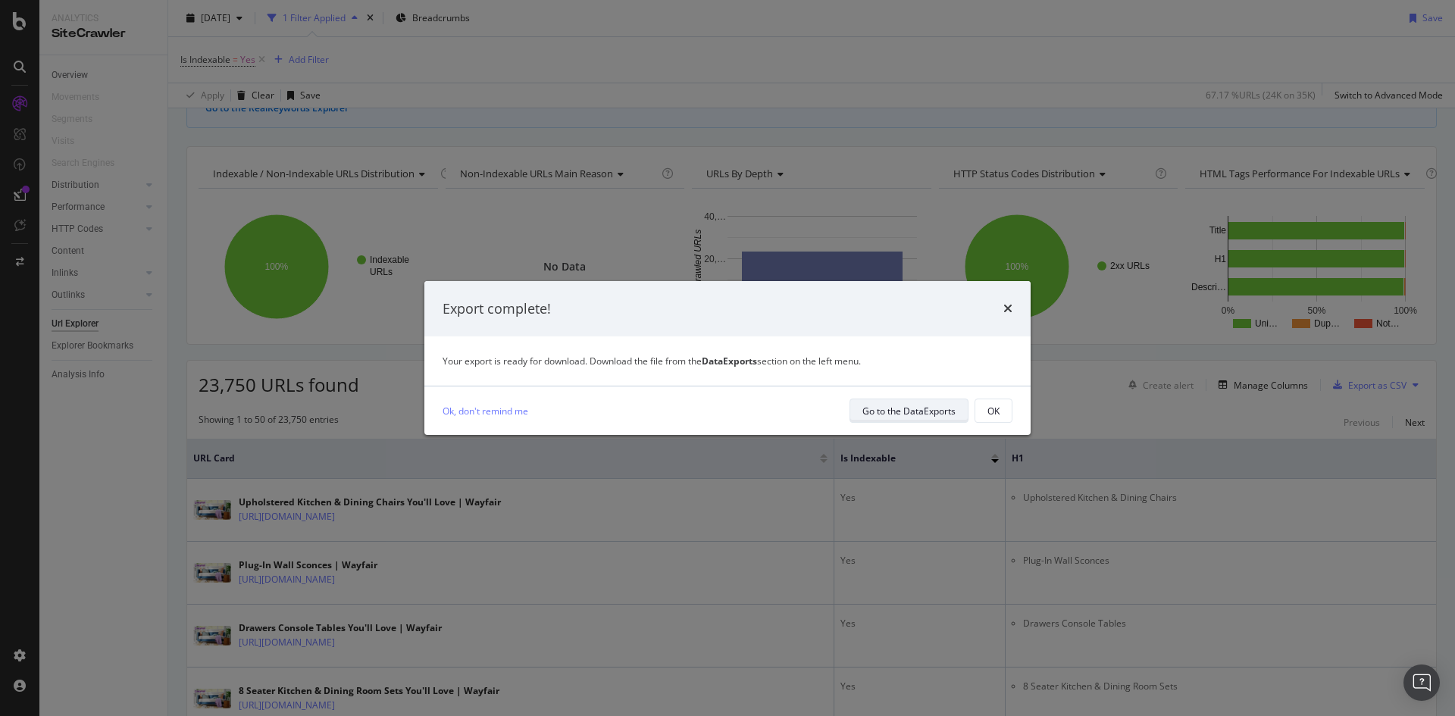
click at [943, 411] on div "Go to the DataExports" at bounding box center [909, 411] width 93 height 13
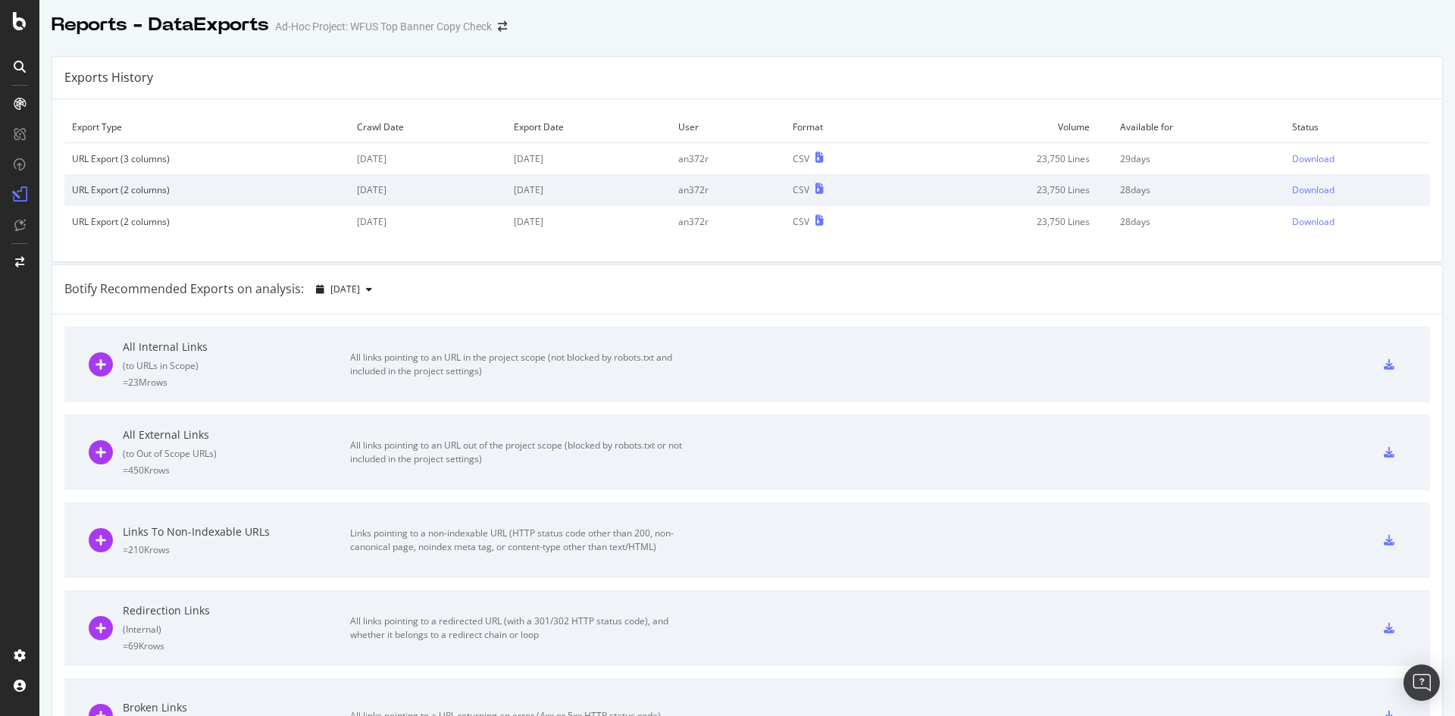
click at [107, 82] on div "Exports History" at bounding box center [108, 77] width 89 height 17
click at [349, 121] on td "Crawl Date" at bounding box center [427, 127] width 157 height 32
click at [557, 155] on td "[DATE]" at bounding box center [588, 159] width 164 height 32
click at [568, 155] on td "[DATE]" at bounding box center [588, 159] width 164 height 32
click at [21, 24] on icon at bounding box center [20, 21] width 14 height 18
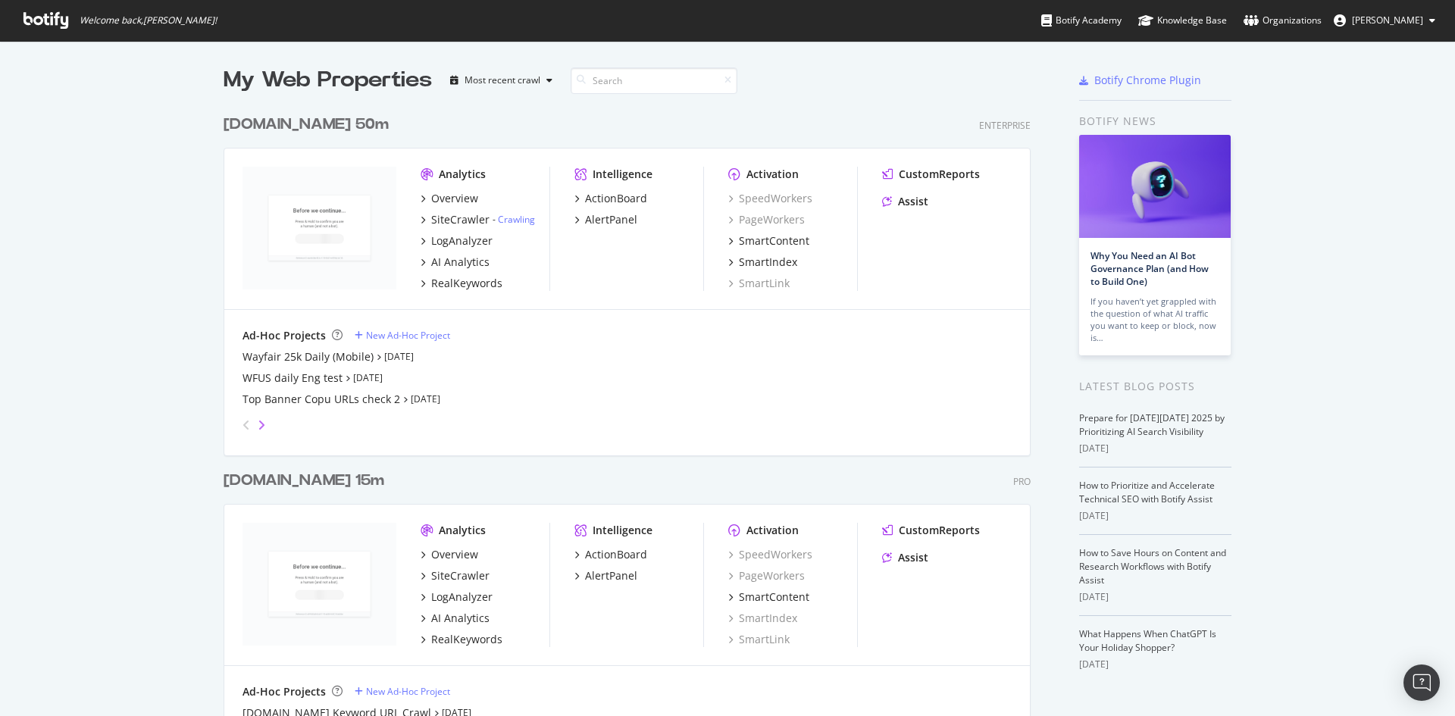
click at [258, 420] on icon "angle-right" at bounding box center [262, 425] width 8 height 12
click at [328, 356] on div "WFUS Top Banner Copy Check" at bounding box center [319, 356] width 152 height 15
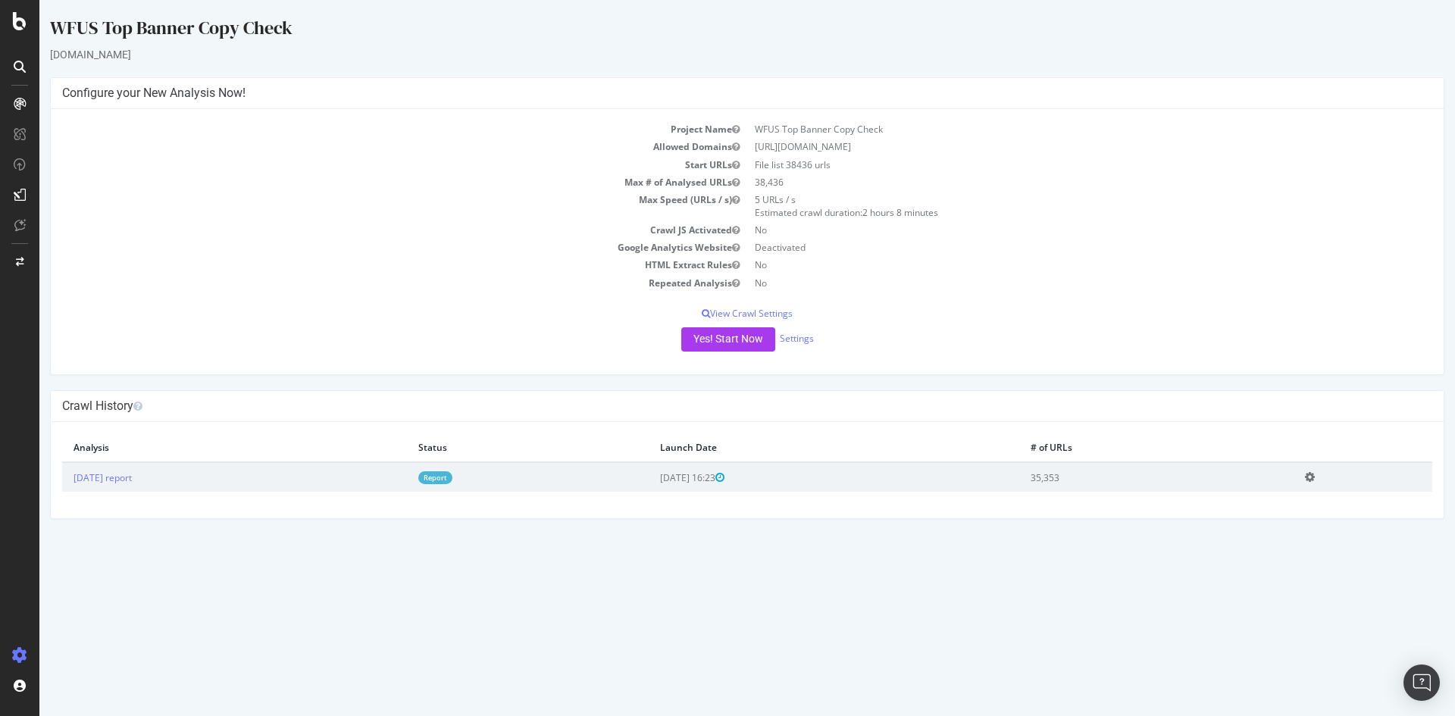
click at [453, 479] on link "Report" at bounding box center [435, 477] width 34 height 13
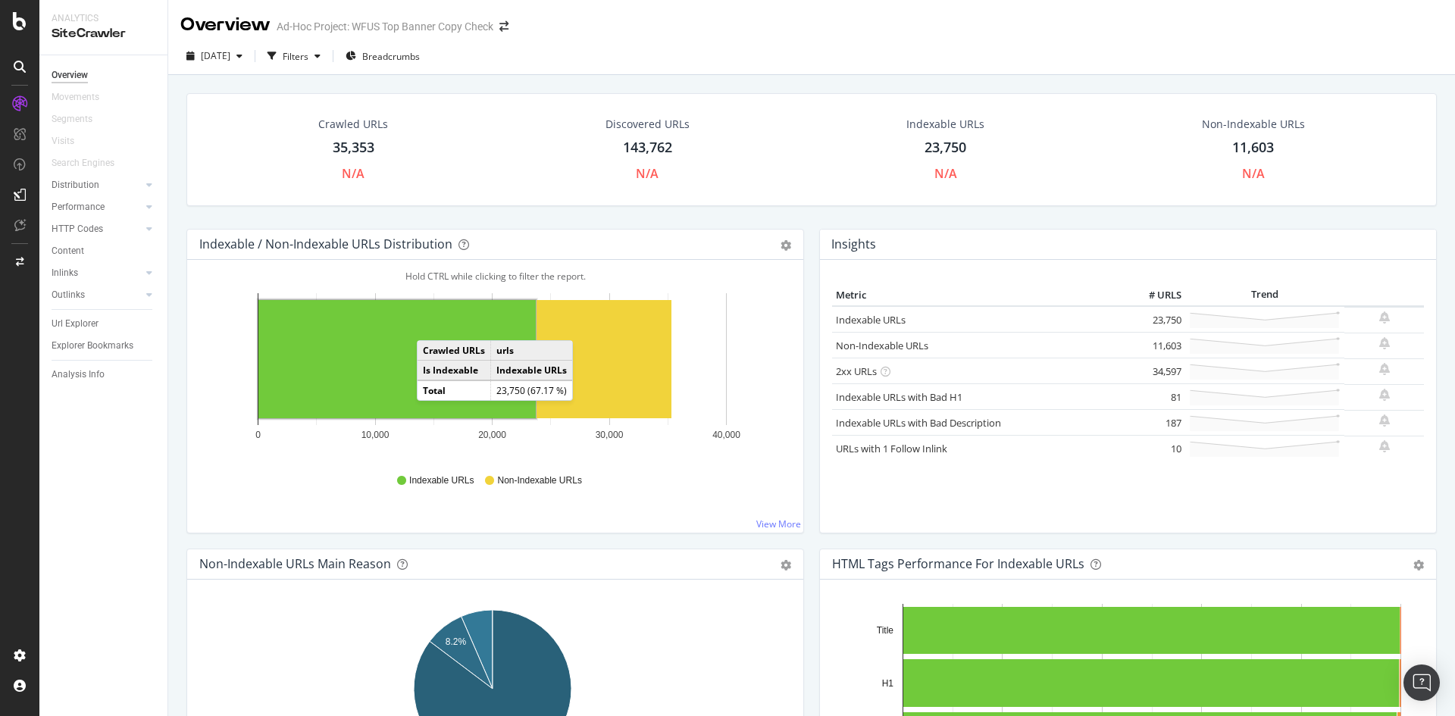
click at [414, 327] on rect "A chart." at bounding box center [396, 359] width 277 height 118
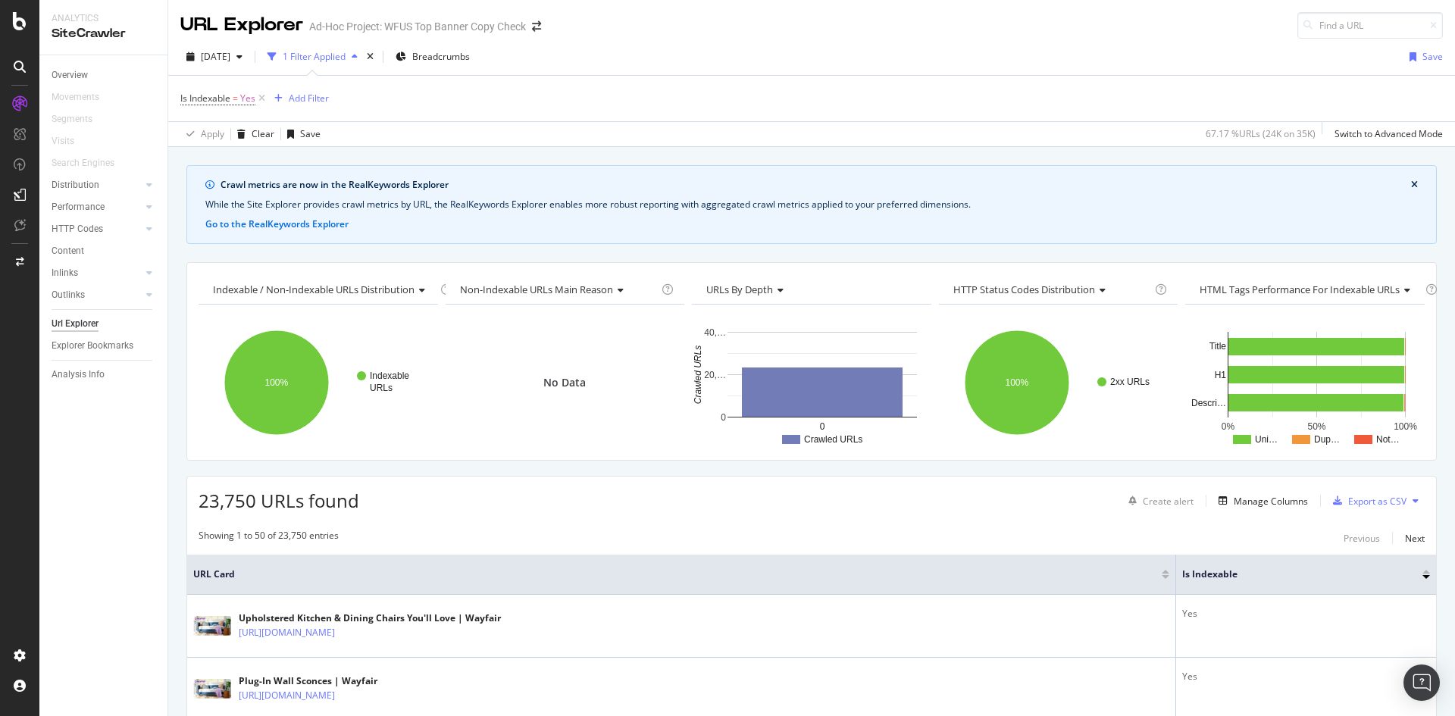
scroll to position [227, 0]
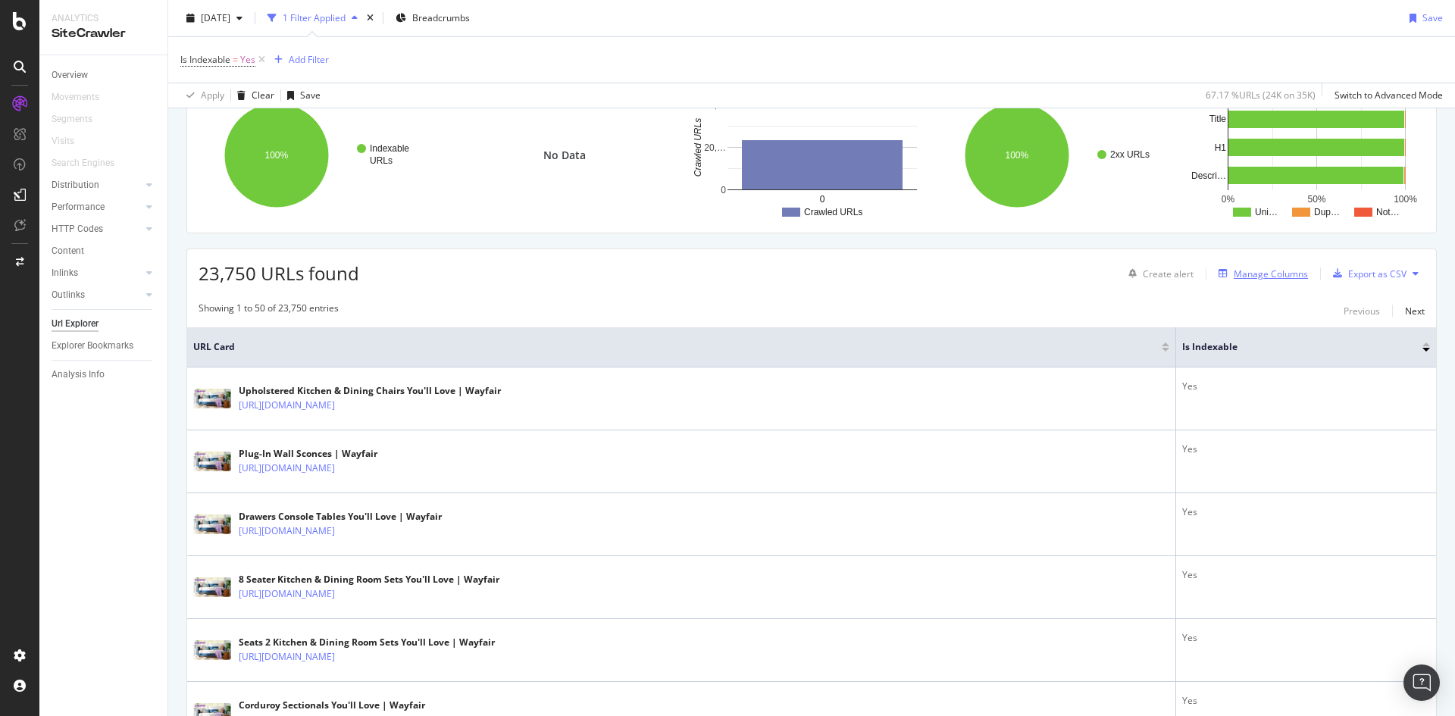
click at [1256, 274] on div "Manage Columns" at bounding box center [1271, 274] width 74 height 13
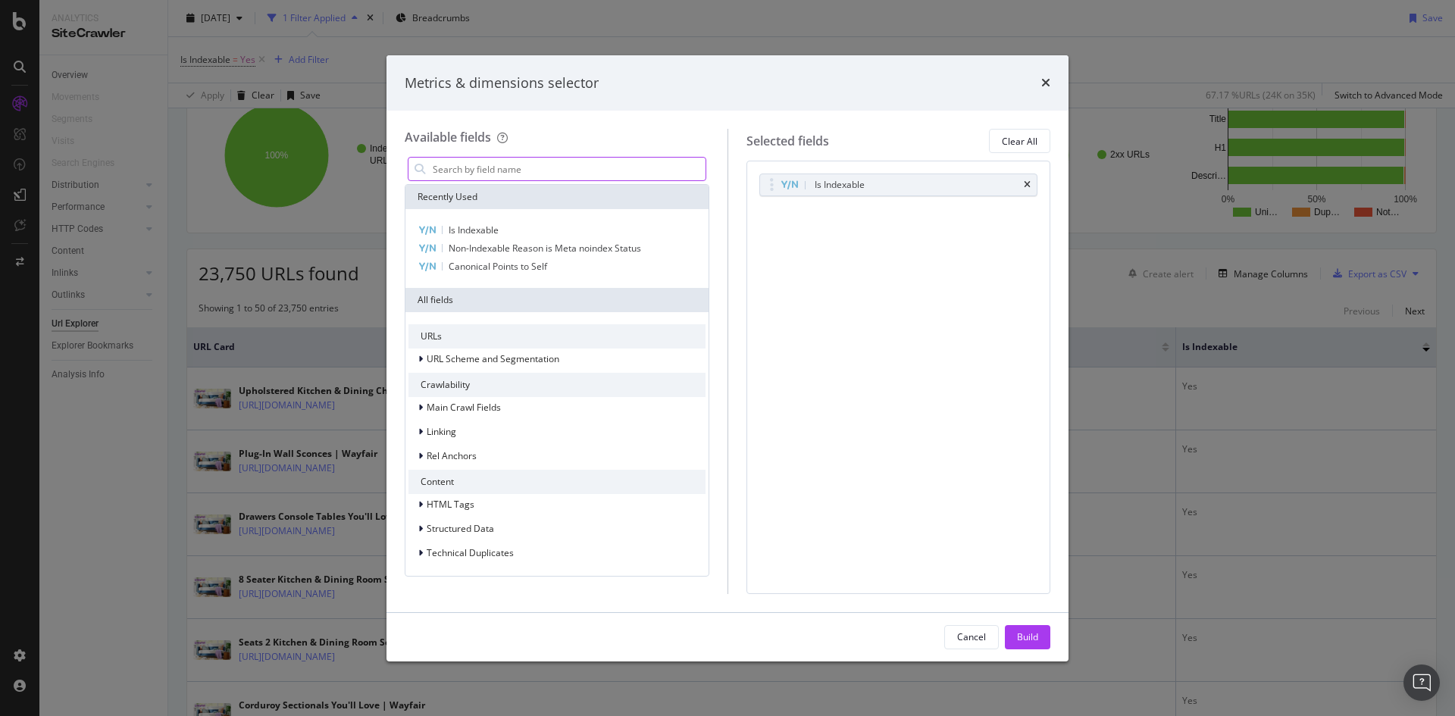
click at [579, 174] on input "modal" at bounding box center [568, 169] width 274 height 23
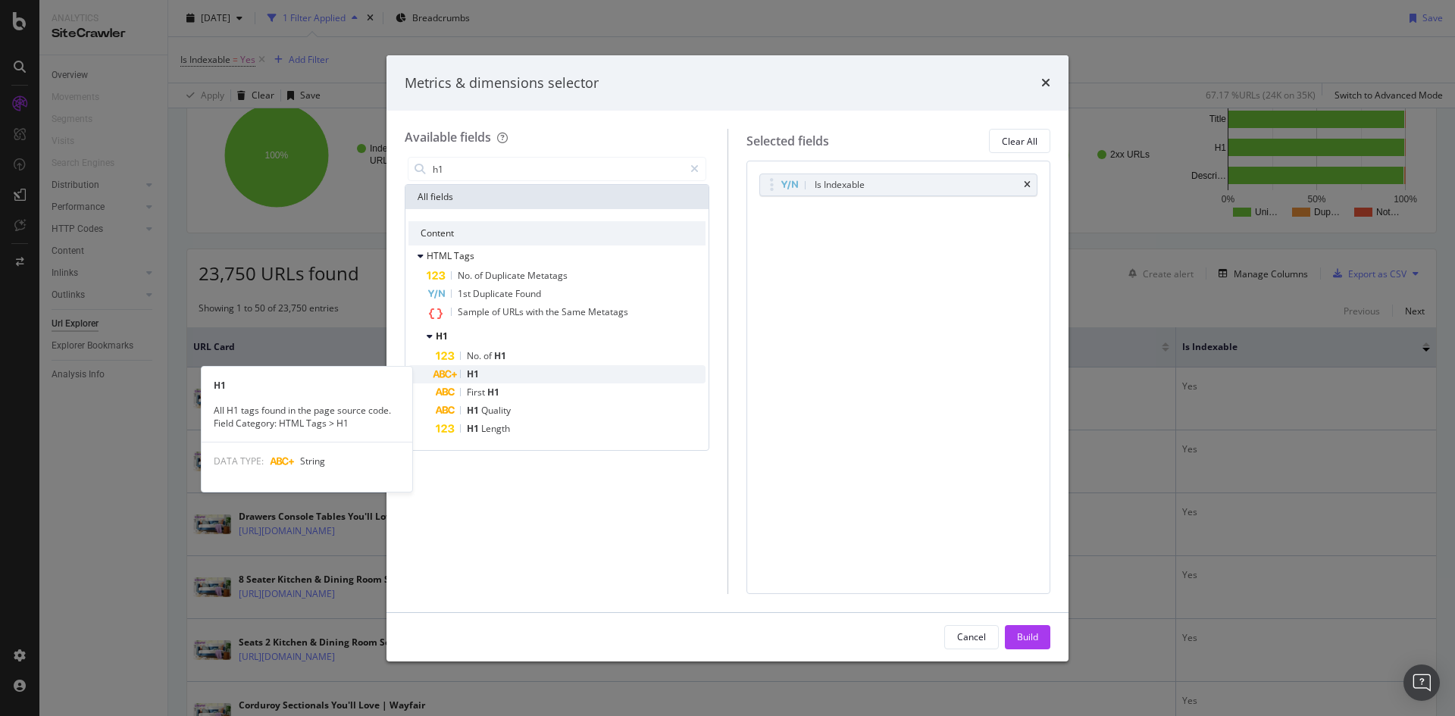
type input "h1"
click at [514, 379] on div "H1" at bounding box center [571, 374] width 270 height 18
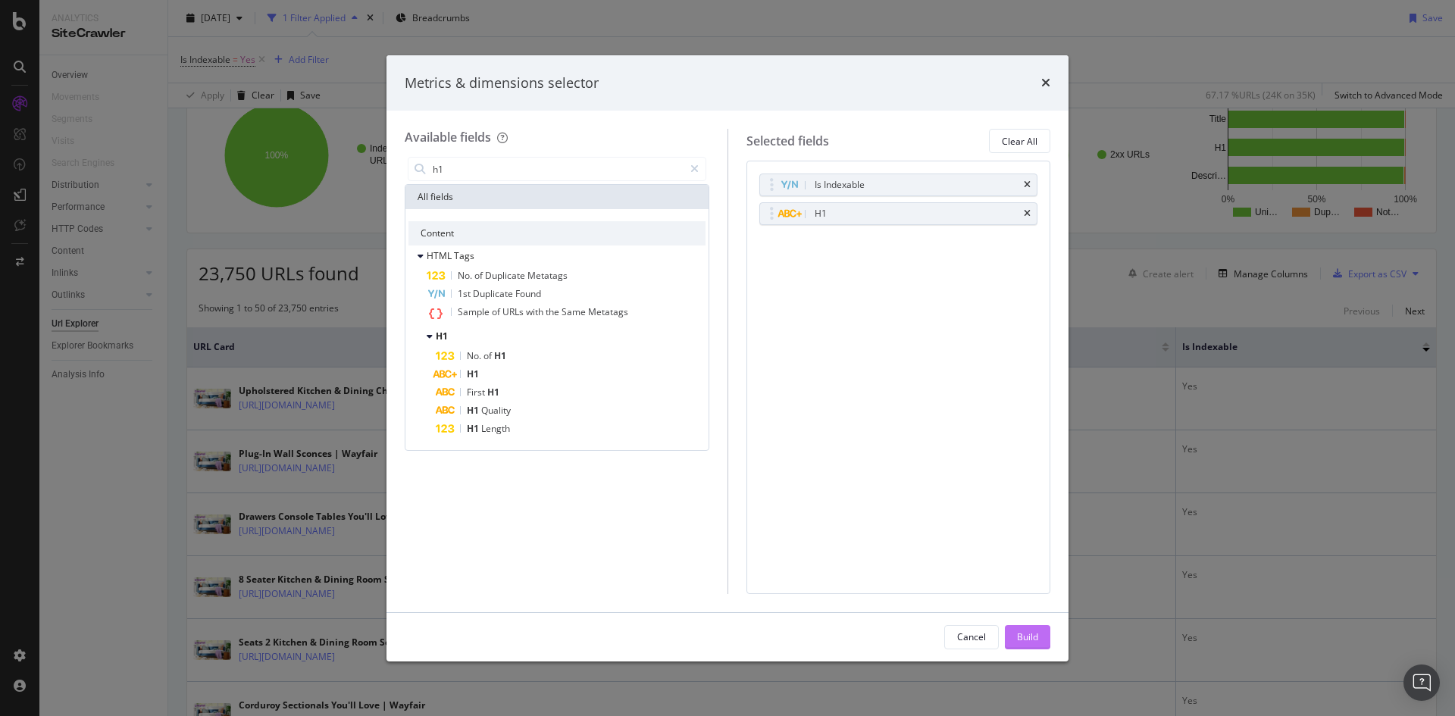
click at [1026, 638] on div "Build" at bounding box center [1027, 637] width 21 height 13
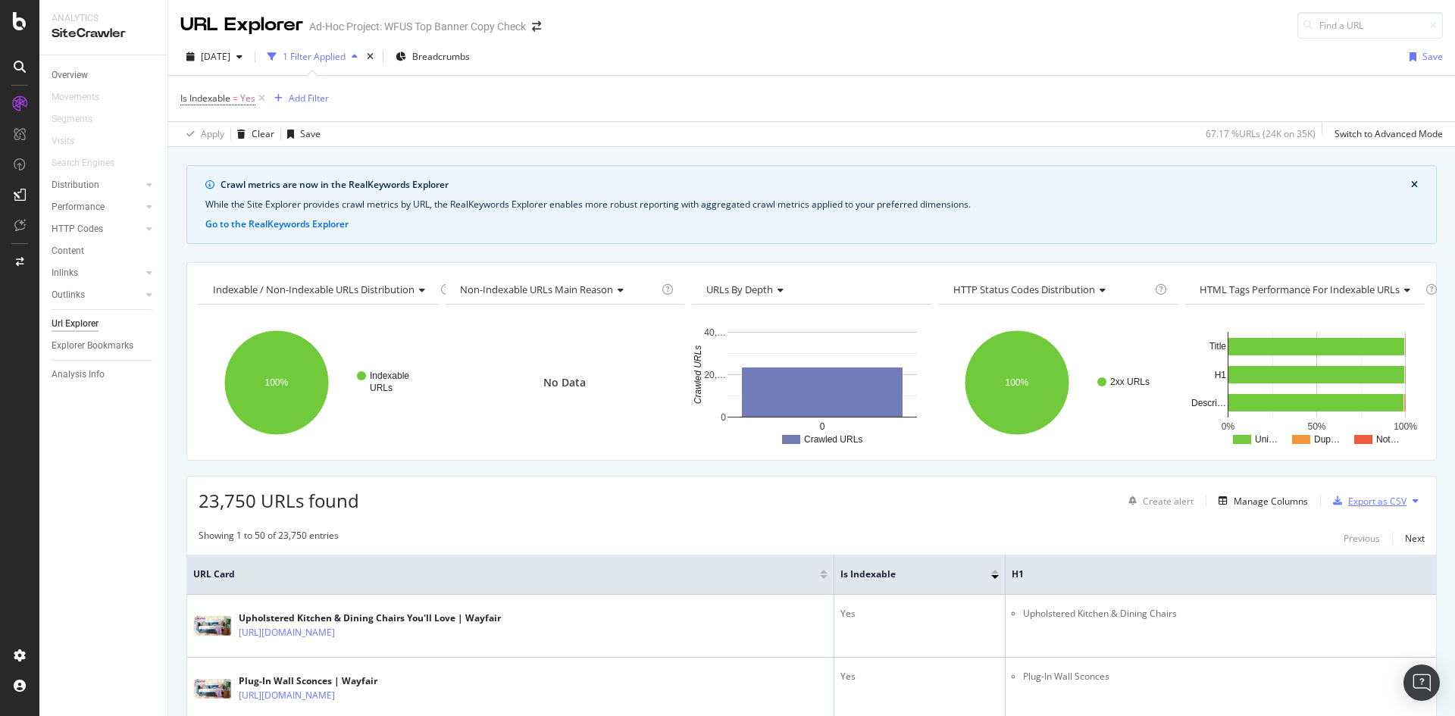
click at [1354, 503] on div "Export as CSV" at bounding box center [1378, 501] width 58 height 13
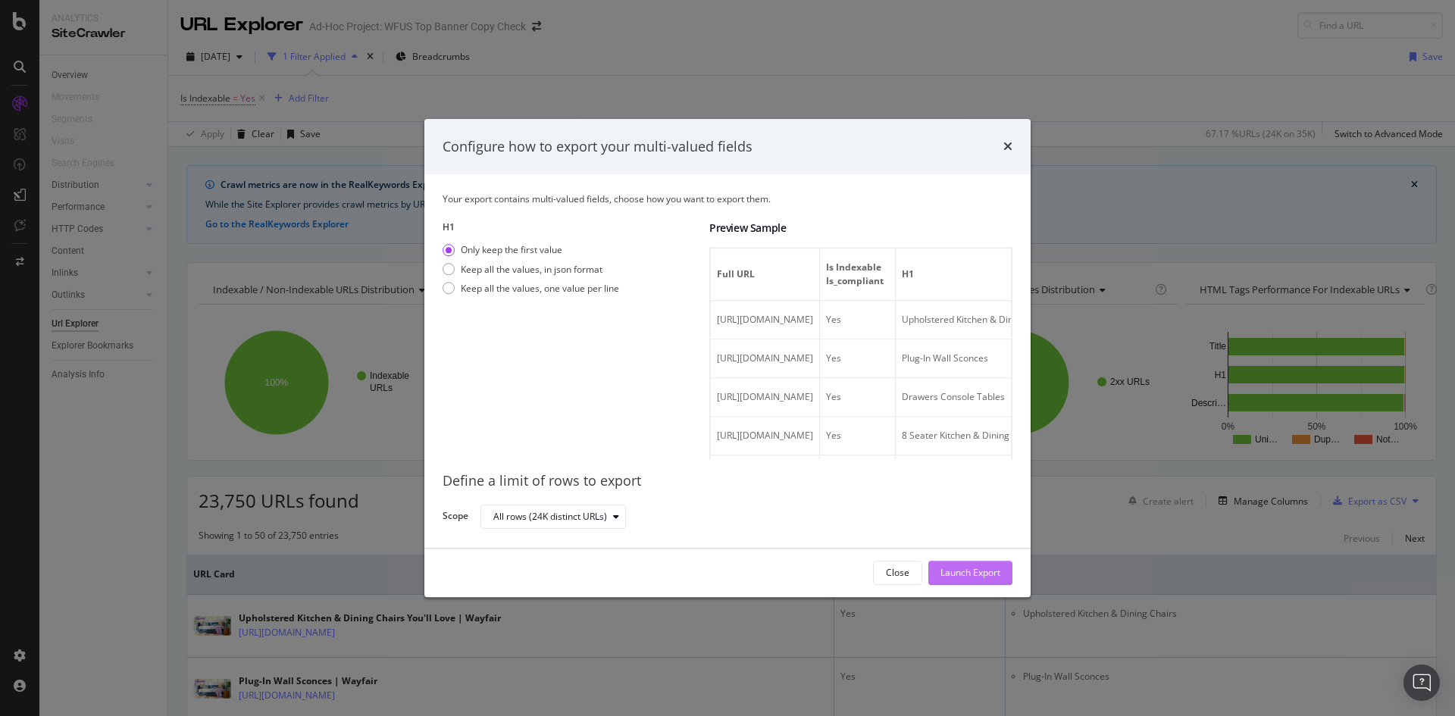
click at [954, 575] on div "Launch Export" at bounding box center [971, 573] width 60 height 13
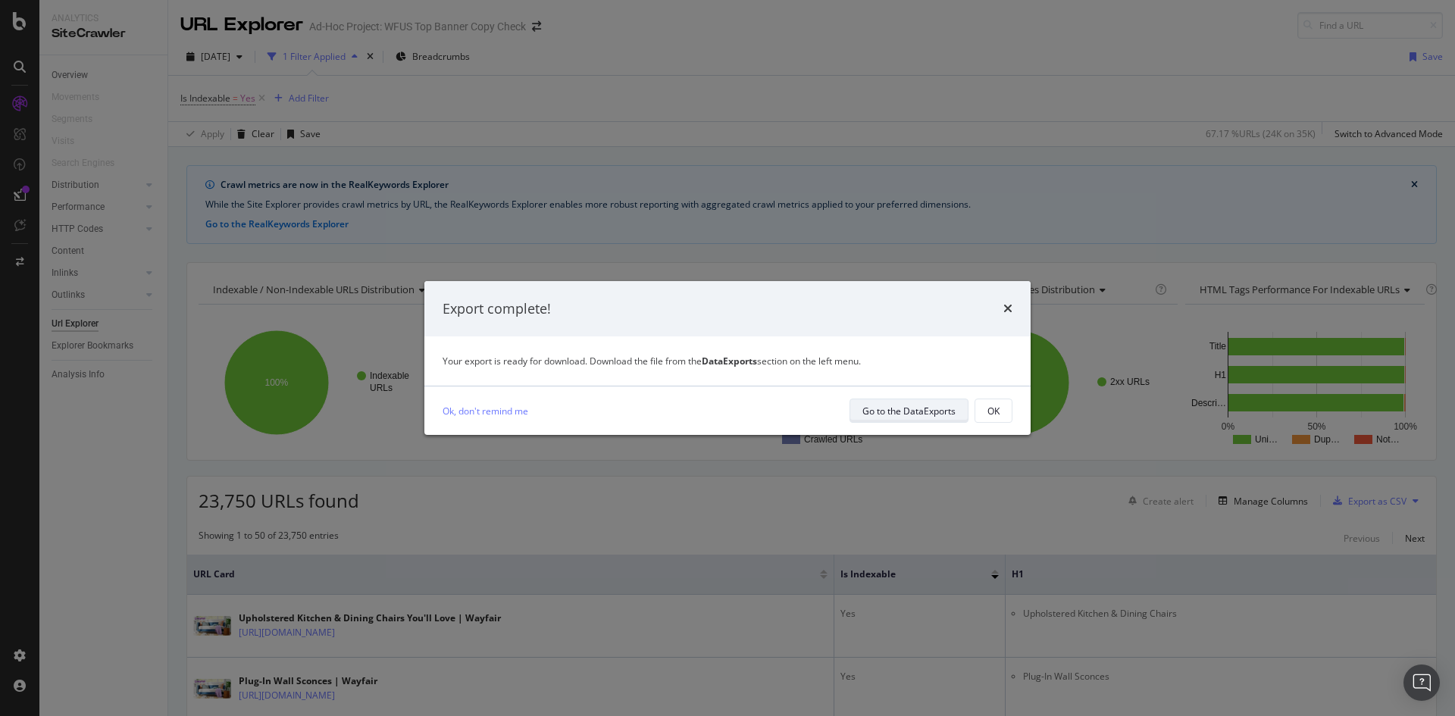
click at [904, 409] on div "Go to the DataExports" at bounding box center [909, 411] width 93 height 13
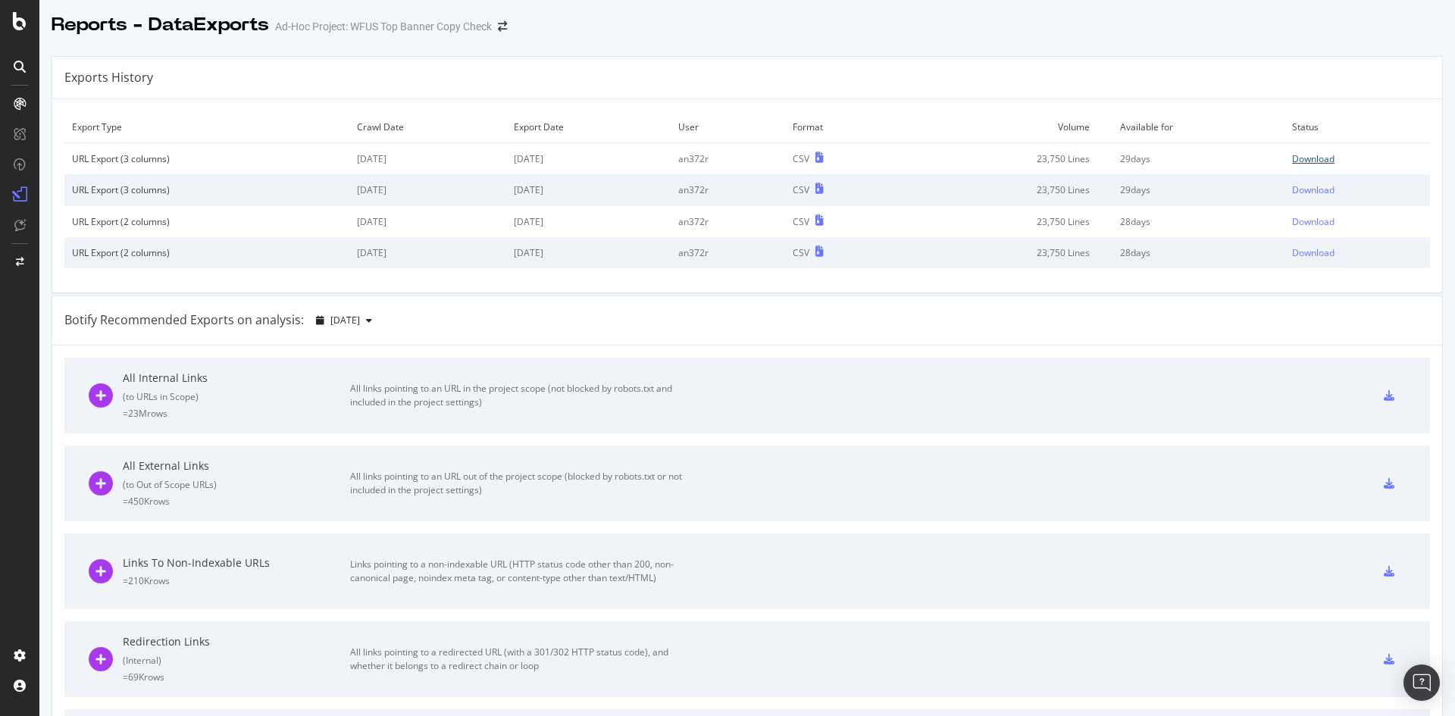
click at [1292, 162] on div "Download" at bounding box center [1313, 158] width 42 height 13
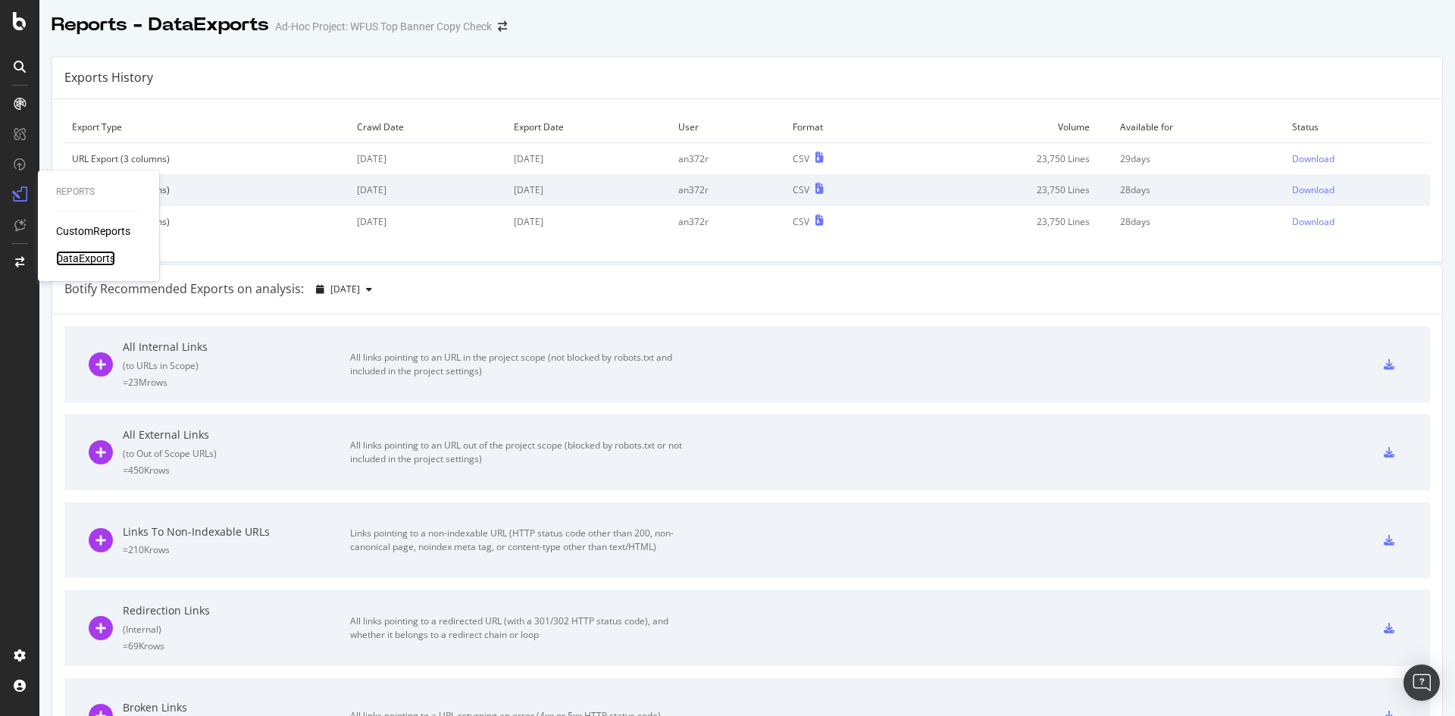
click at [83, 252] on div "DataExports" at bounding box center [85, 258] width 59 height 15
click at [19, 36] on div at bounding box center [19, 358] width 39 height 716
click at [20, 27] on icon at bounding box center [20, 21] width 14 height 18
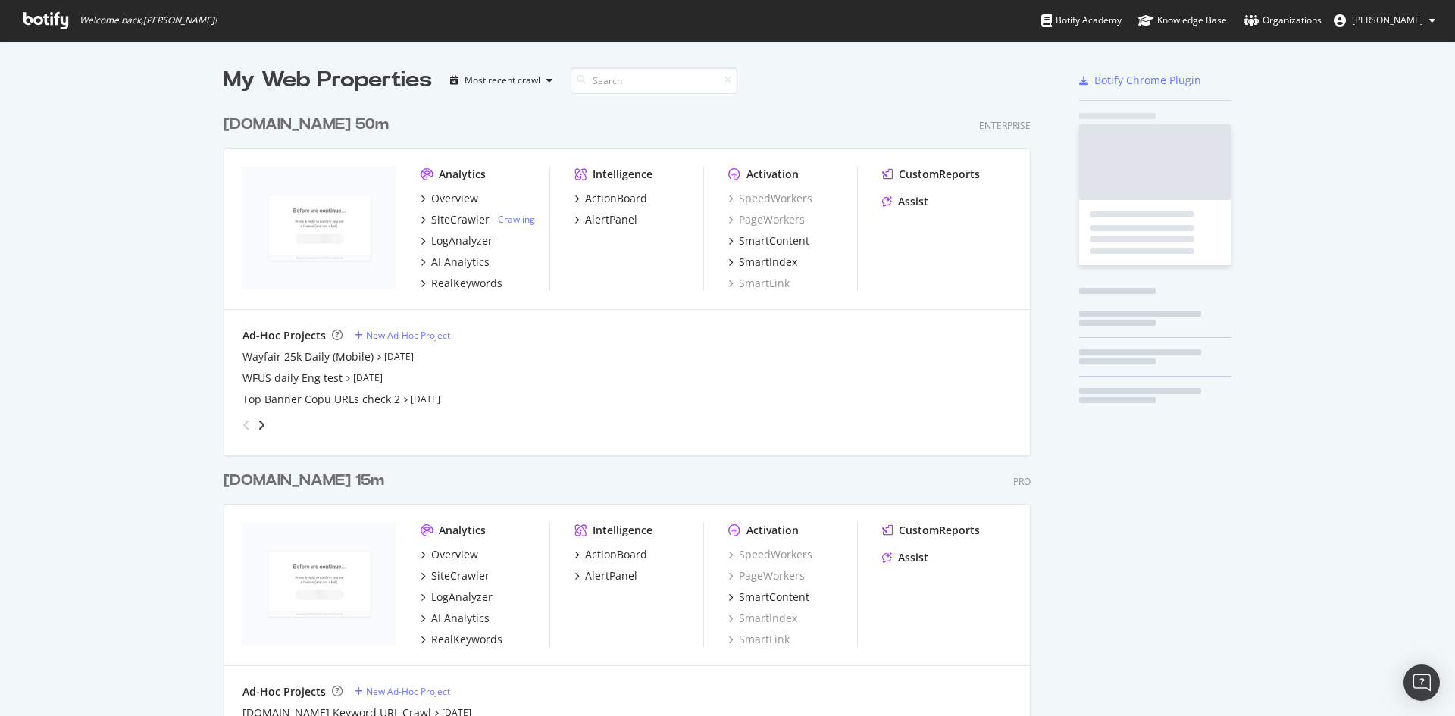
scroll to position [705, 1433]
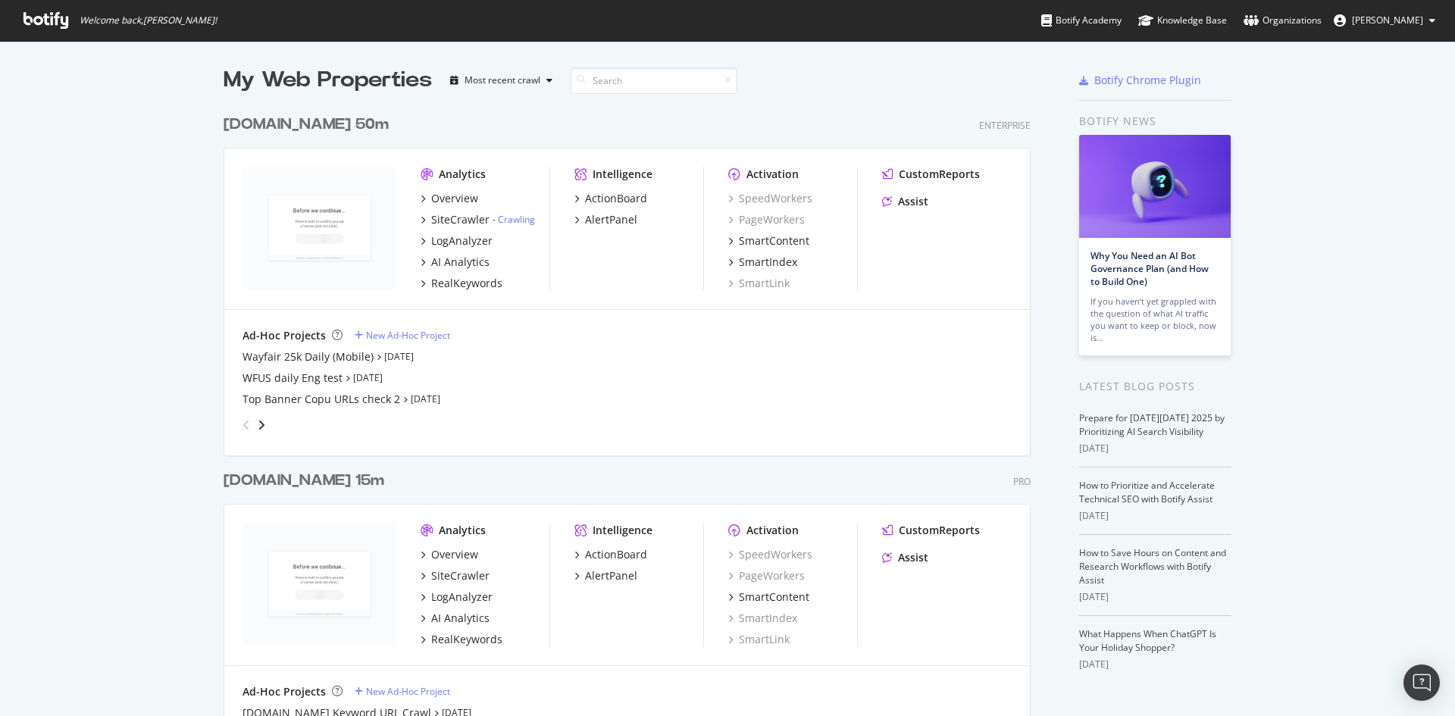
click at [256, 427] on div "angle-right" at bounding box center [261, 425] width 11 height 15
click at [321, 356] on div "WFUS Top Banner Copy Check" at bounding box center [319, 356] width 152 height 15
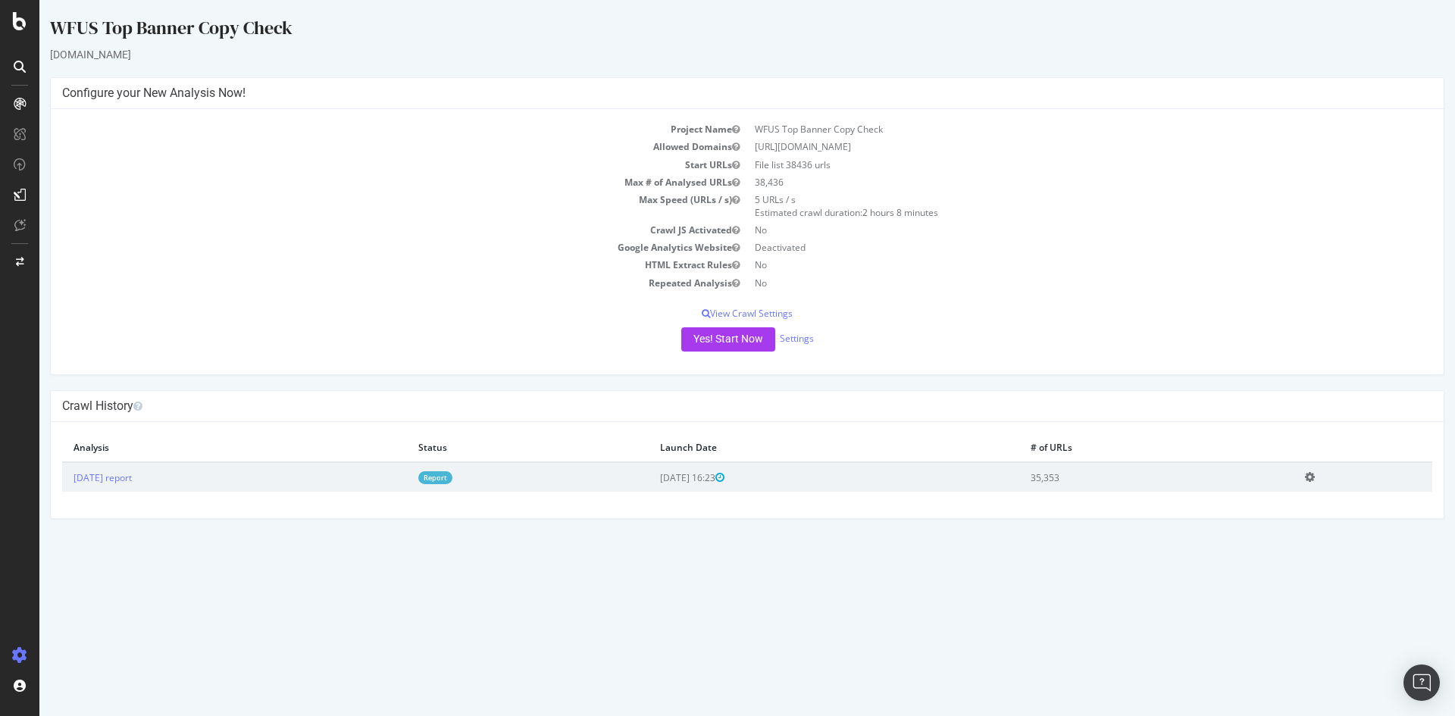
click at [25, 190] on icon at bounding box center [20, 195] width 12 height 12
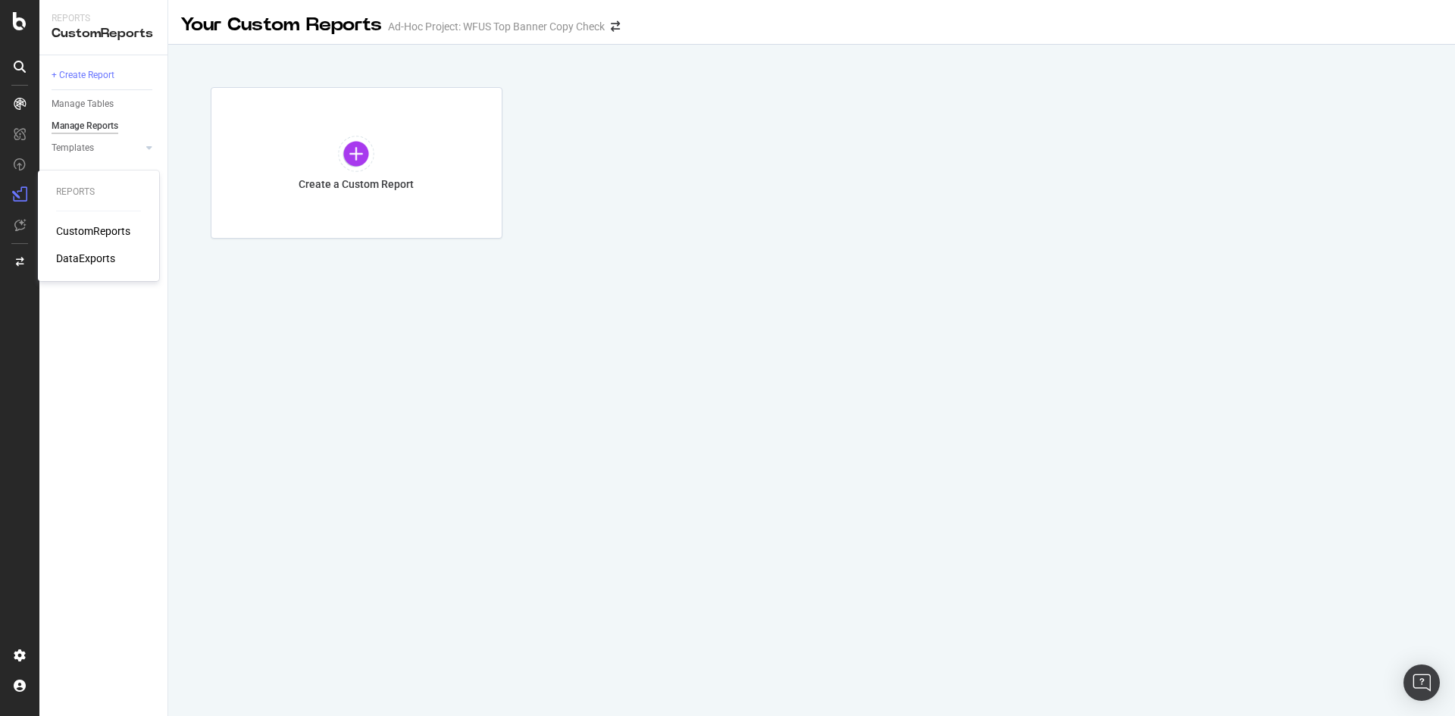
click at [106, 257] on div "DataExports" at bounding box center [85, 258] width 59 height 15
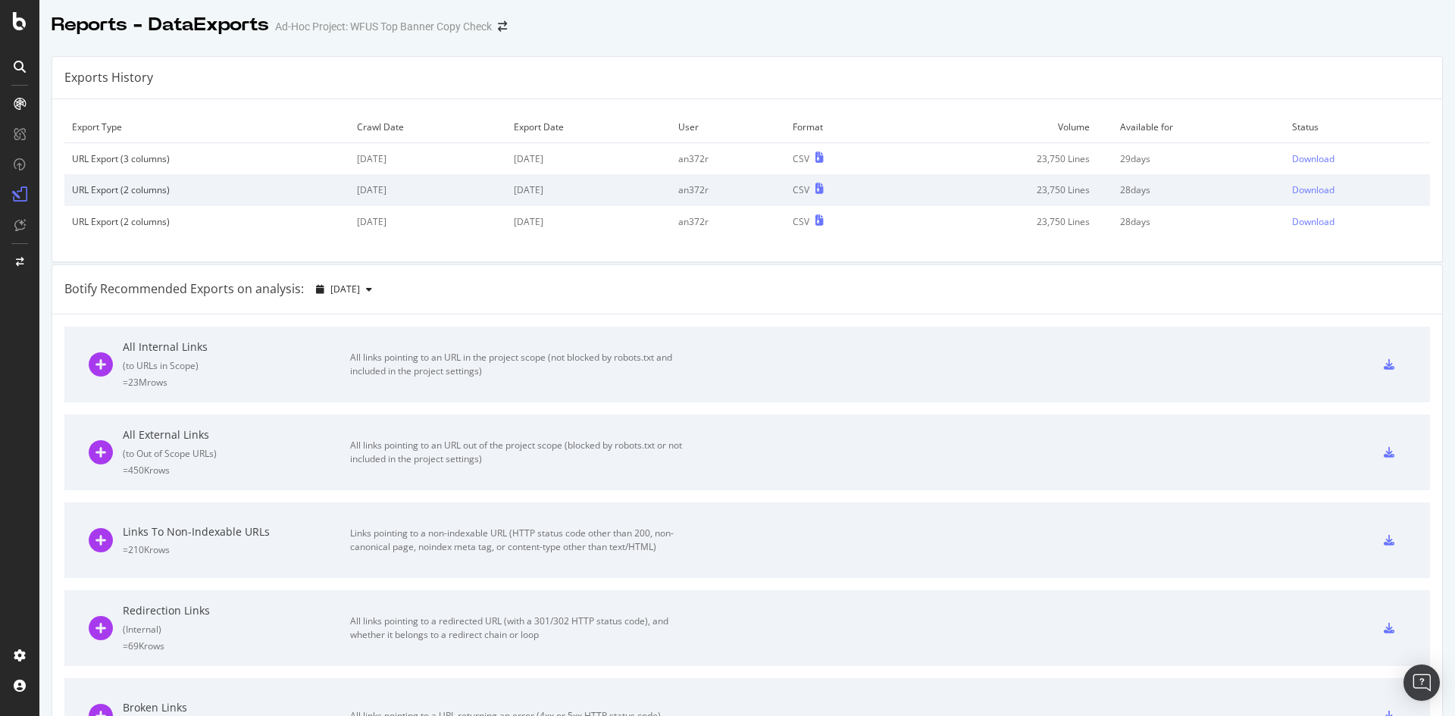
click at [101, 129] on td "Export Type" at bounding box center [206, 127] width 285 height 32
click at [95, 75] on div "Exports History" at bounding box center [108, 77] width 89 height 17
click at [376, 29] on div "Ad-Hoc Project: WFUS Top Banner Copy Check" at bounding box center [383, 26] width 217 height 15
click at [1286, 119] on td "Status" at bounding box center [1358, 127] width 146 height 32
click at [360, 293] on span "[DATE]" at bounding box center [346, 289] width 30 height 13
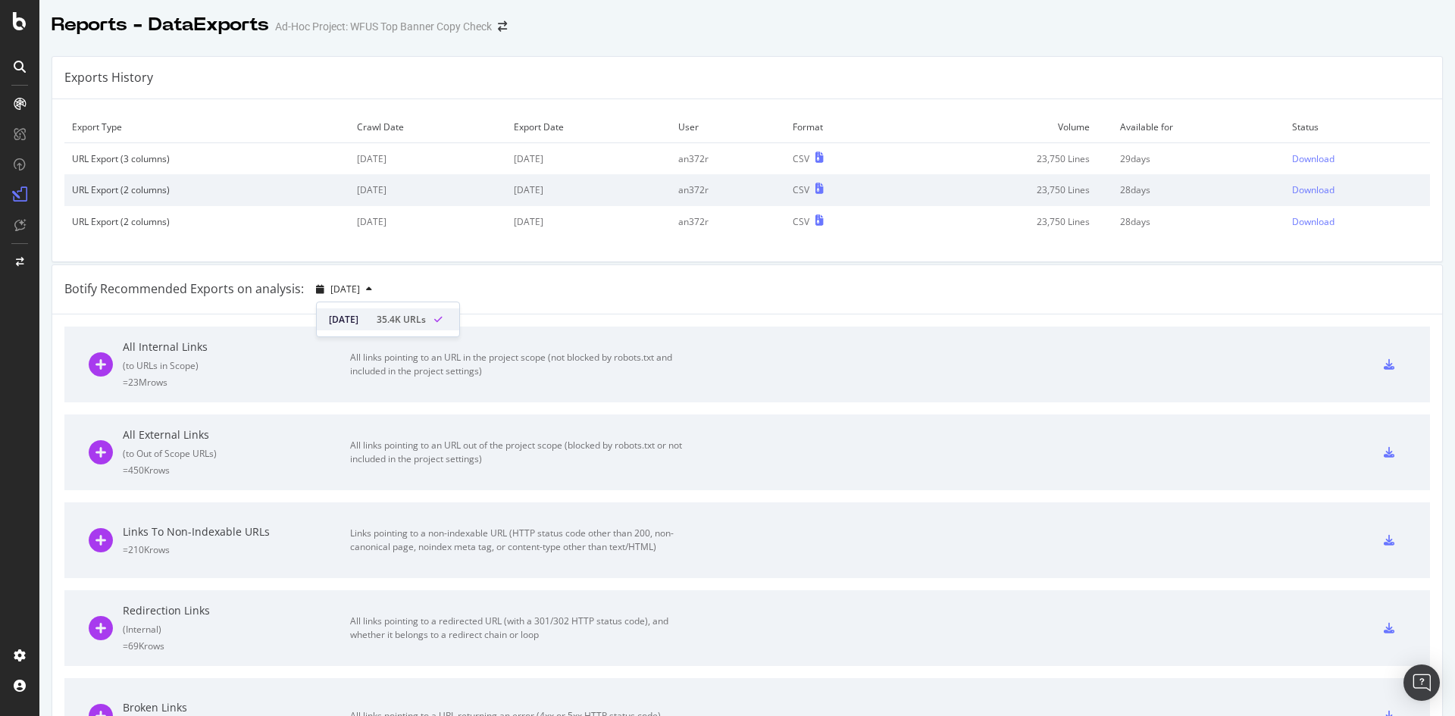
click at [359, 325] on div "[DATE]" at bounding box center [348, 320] width 39 height 14
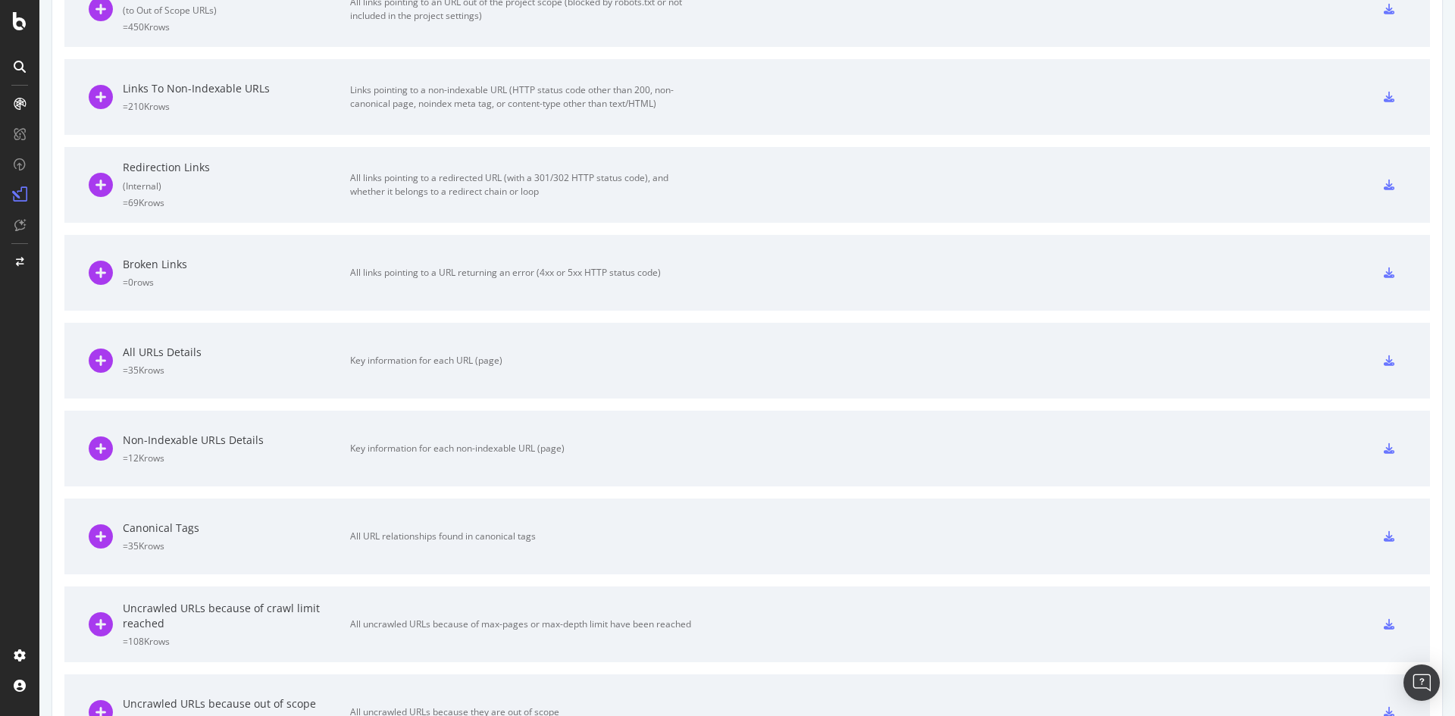
scroll to position [517, 0]
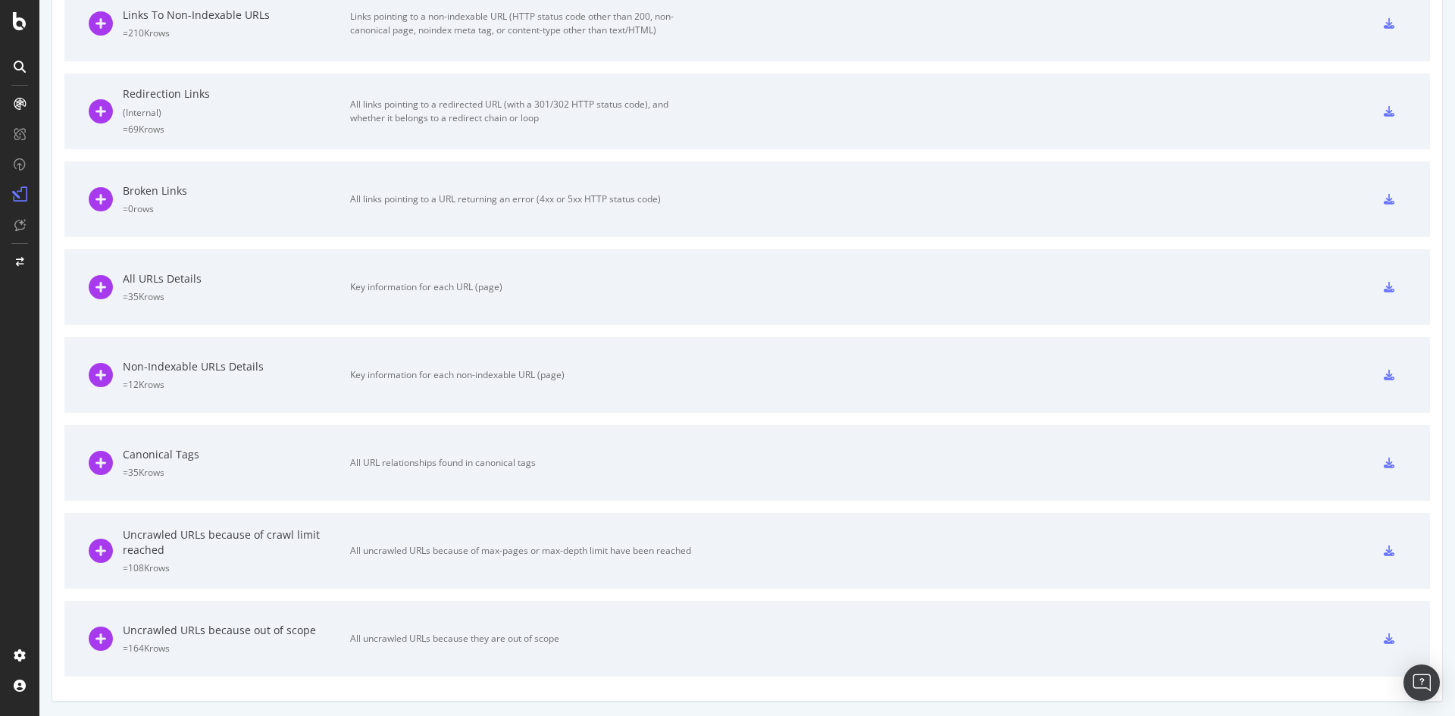
drag, startPoint x: 325, startPoint y: 522, endPoint x: 357, endPoint y: 563, distance: 52.5
drag, startPoint x: 357, startPoint y: 563, endPoint x: 1117, endPoint y: 323, distance: 796.7
click at [1117, 323] on div "All URLs Details = 35K rows Key information for each URL (page)" at bounding box center [747, 287] width 1317 height 76
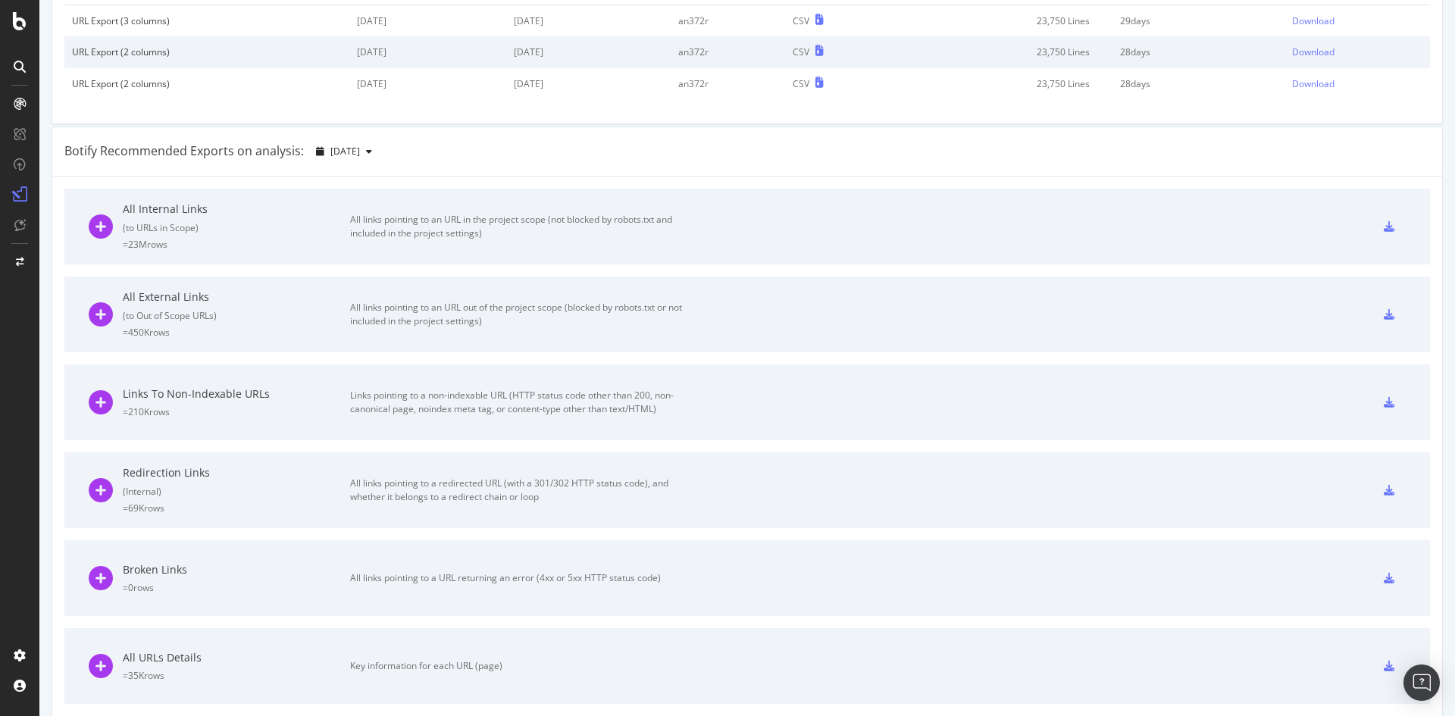
scroll to position [0, 0]
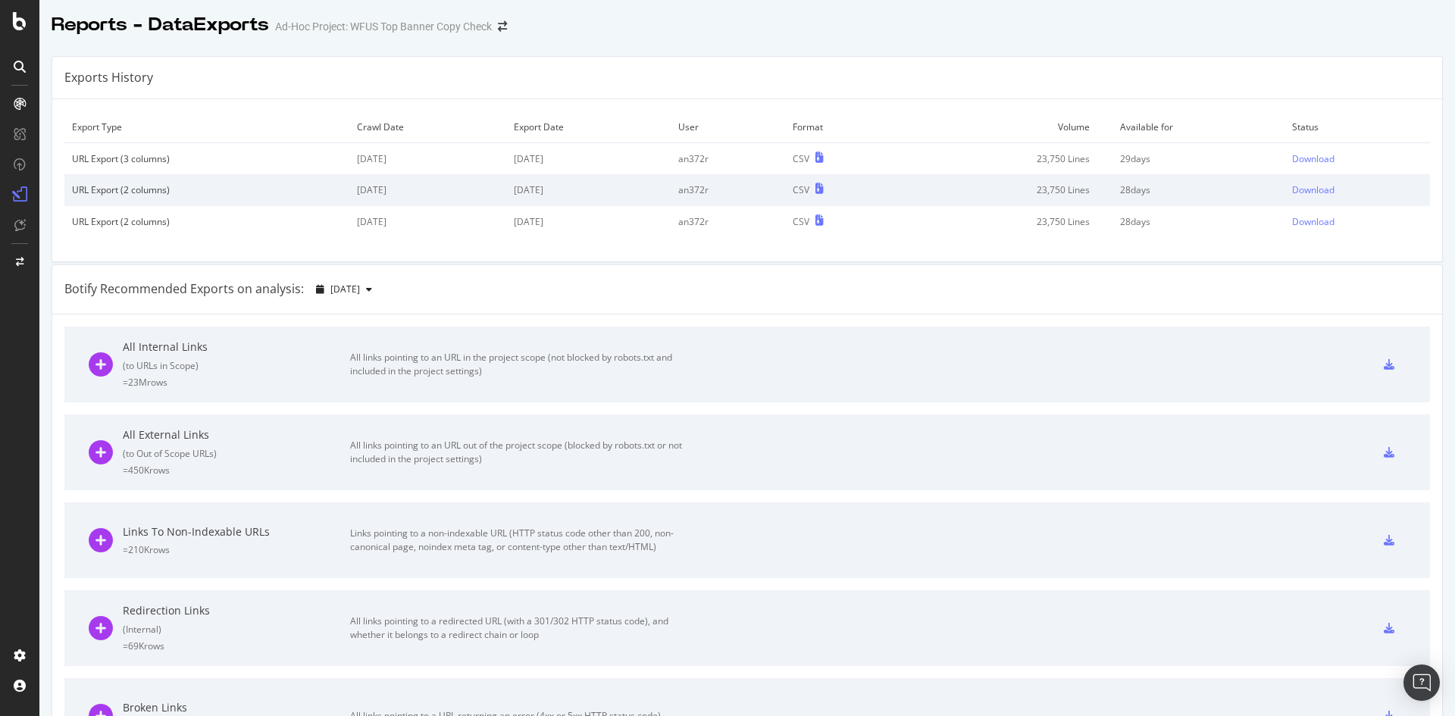
click at [137, 161] on div "URL Export (3 columns)" at bounding box center [207, 158] width 270 height 13
click at [152, 154] on div "URL Export (3 columns)" at bounding box center [207, 158] width 270 height 13
click at [1119, 156] on td "29 days" at bounding box center [1199, 159] width 172 height 32
click at [151, 160] on div "URL Export (3 columns)" at bounding box center [207, 158] width 270 height 13
